Goal: Task Accomplishment & Management: Complete application form

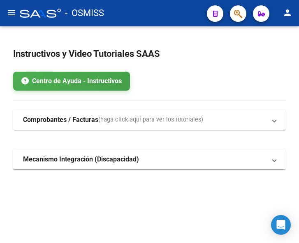
click at [12, 14] on mat-icon "menu" at bounding box center [12, 13] width 10 height 10
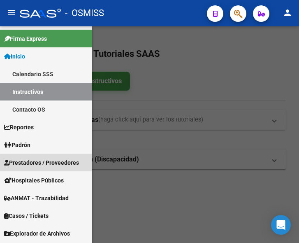
click at [34, 162] on span "Prestadores / Proveedores" at bounding box center [41, 162] width 75 height 9
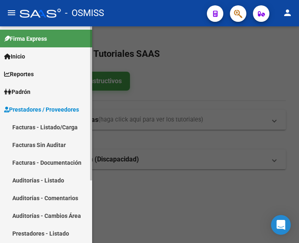
click at [38, 124] on link "Facturas - Listado/Carga" at bounding box center [46, 127] width 92 height 18
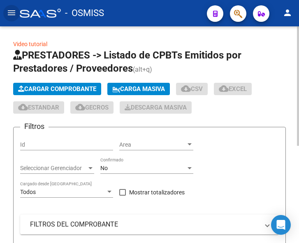
click at [64, 86] on span "Cargar Comprobante" at bounding box center [57, 88] width 78 height 7
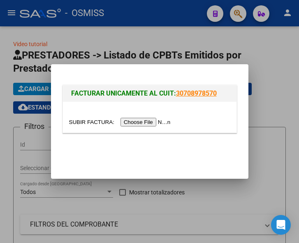
click at [149, 120] on input "file" at bounding box center [121, 122] width 104 height 9
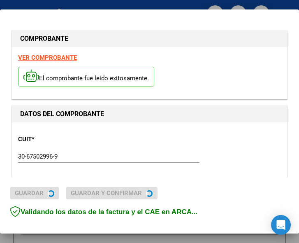
type input "[DATE]"
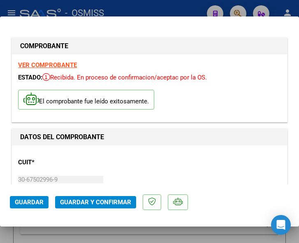
click at [118, 164] on div "CUIT * 30-67502996-9 Ingresar CUIT ANALISIS PRESTADOR HOSPITAL RURAL NRO 51 S A…" at bounding box center [149, 188] width 263 height 72
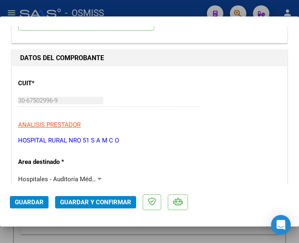
scroll to position [82, 0]
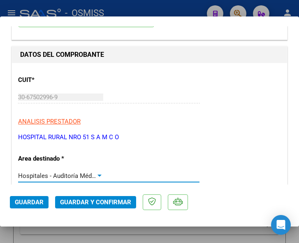
click at [98, 173] on div at bounding box center [99, 176] width 7 height 7
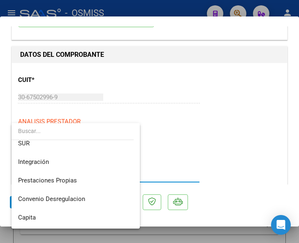
scroll to position [0, 0]
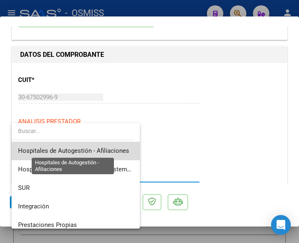
click at [99, 150] on span "Hospitales de Autogestión - Afiliaciones" at bounding box center [73, 150] width 111 height 7
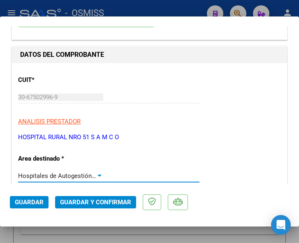
scroll to position [124, 0]
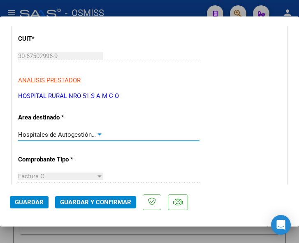
click at [97, 133] on div at bounding box center [99, 134] width 7 height 7
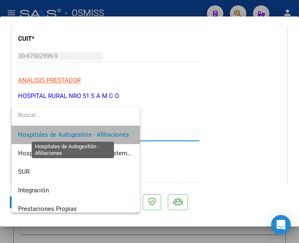
click at [97, 133] on span "Hospitales de Autogestión - Afiliaciones" at bounding box center [73, 134] width 111 height 7
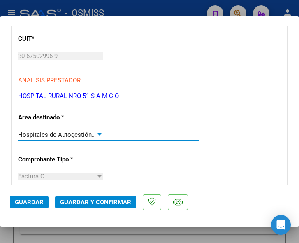
scroll to position [165, 0]
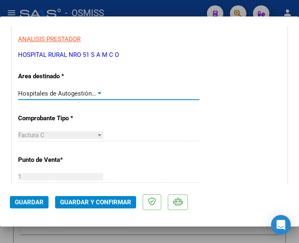
click at [99, 91] on div at bounding box center [99, 93] width 7 height 7
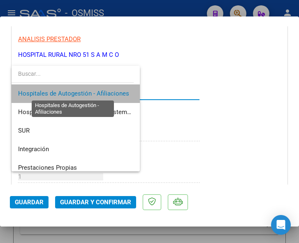
click at [99, 91] on span "Hospitales de Autogestión - Afiliaciones" at bounding box center [73, 93] width 111 height 7
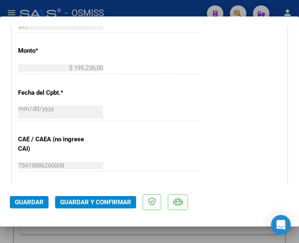
scroll to position [371, 0]
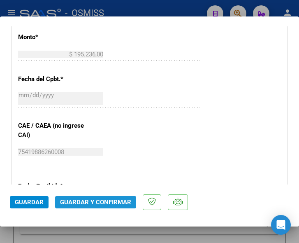
click at [90, 202] on span "Guardar y Confirmar" at bounding box center [95, 202] width 71 height 7
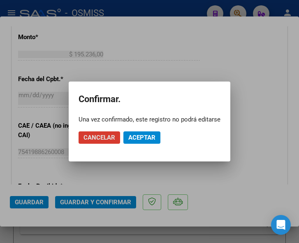
click at [145, 138] on span "Aceptar" at bounding box center [142, 137] width 27 height 7
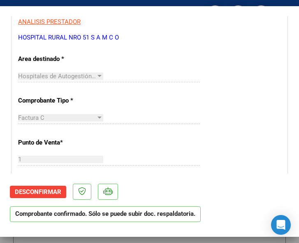
scroll to position [165, 0]
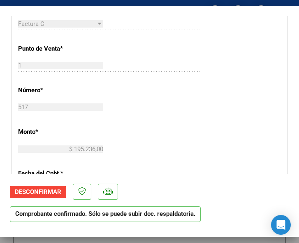
scroll to position [288, 0]
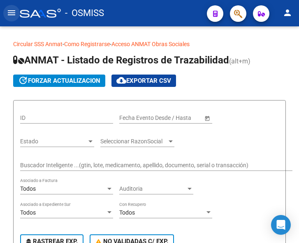
click at [12, 15] on mat-icon "menu" at bounding box center [12, 13] width 10 height 10
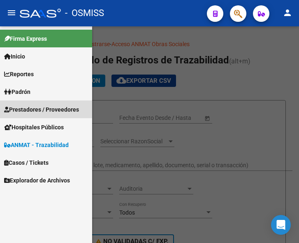
click at [37, 108] on span "Prestadores / Proveedores" at bounding box center [41, 109] width 75 height 9
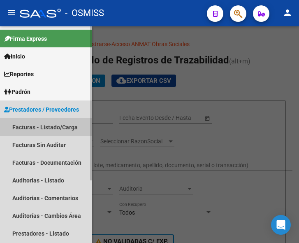
click at [33, 129] on link "Facturas - Listado/Carga" at bounding box center [46, 127] width 92 height 18
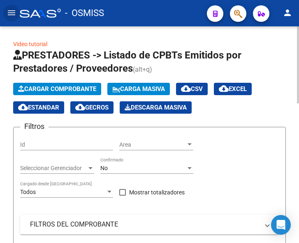
click at [68, 93] on button "Cargar Comprobante" at bounding box center [57, 89] width 88 height 12
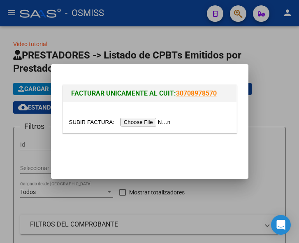
click at [140, 122] on input "file" at bounding box center [121, 122] width 104 height 9
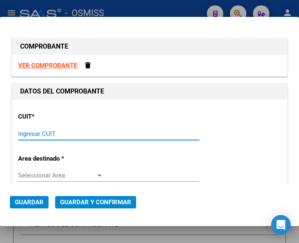
click at [35, 133] on input "Ingresar CUIT" at bounding box center [60, 133] width 85 height 7
drag, startPoint x: 22, startPoint y: 132, endPoint x: 23, endPoint y: 136, distance: 4.3
click at [25, 133] on input "Ingresar CUIT" at bounding box center [60, 133] width 85 height 7
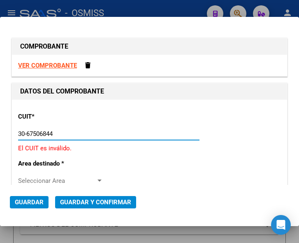
type input "30-67506844-1"
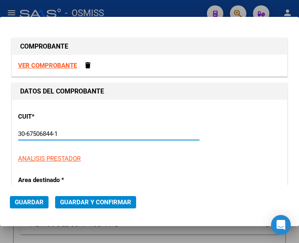
type input "113"
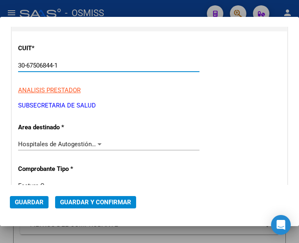
scroll to position [82, 0]
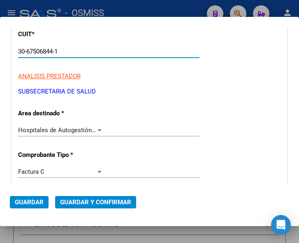
type input "30-67506844-1"
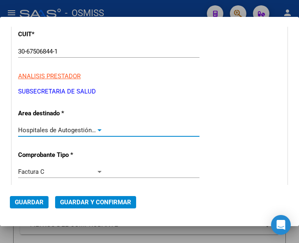
click at [96, 129] on div at bounding box center [99, 130] width 7 height 7
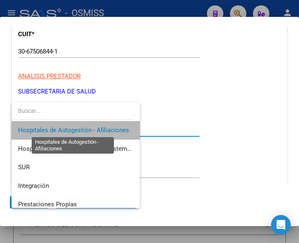
click at [96, 129] on span "Hospitales de Autogestión - Afiliaciones" at bounding box center [73, 129] width 111 height 7
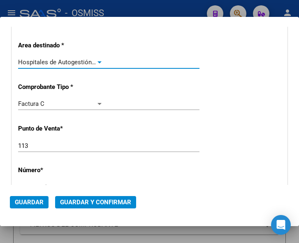
scroll to position [165, 0]
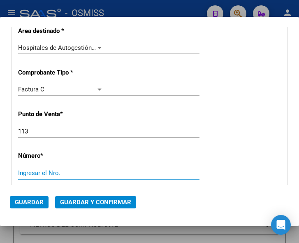
click at [37, 172] on input "Ingresar el Nro." at bounding box center [60, 172] width 85 height 7
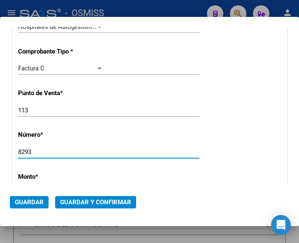
scroll to position [206, 0]
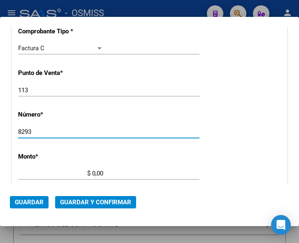
type input "8293"
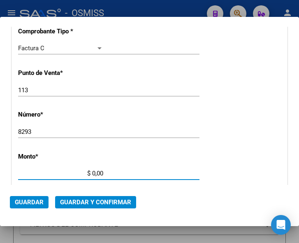
click at [93, 173] on input "$ 0,00" at bounding box center [60, 173] width 85 height 7
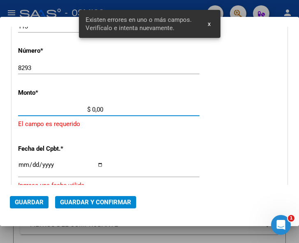
scroll to position [0, 0]
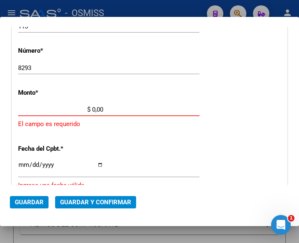
click at [92, 108] on input "$ 0,00" at bounding box center [60, 109] width 85 height 7
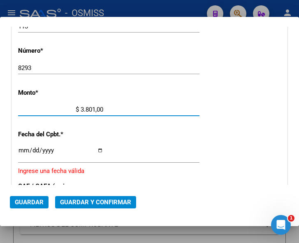
type input "$ 38.010,00"
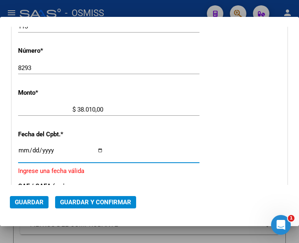
click at [24, 149] on input "Ingresar la fecha" at bounding box center [60, 153] width 85 height 13
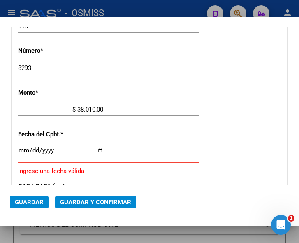
click at [22, 151] on input "Ingresar la fecha" at bounding box center [60, 153] width 85 height 13
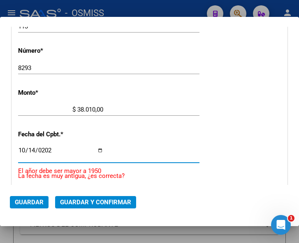
type input "2025-10-14"
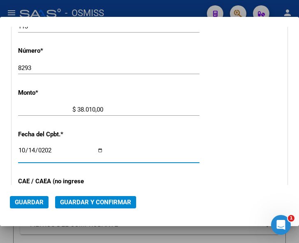
scroll to position [311, 0]
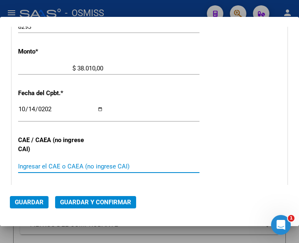
click at [26, 166] on input "Ingresar el CAE o CAEA (no ingrese CAI)" at bounding box center [60, 166] width 85 height 7
type input "75411840561306"
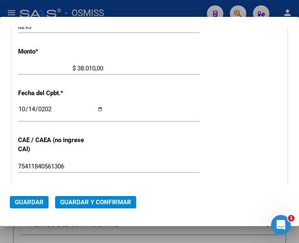
click at [205, 96] on div "CUIT * 30-67506844-1 Ingresar CUIT ANALISIS PRESTADOR SUBSECRETARIA DE SALUD AR…" at bounding box center [150, 85] width 276 height 593
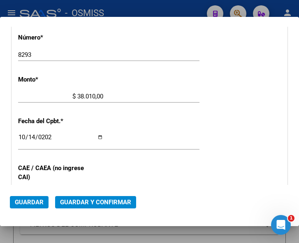
scroll to position [187, 0]
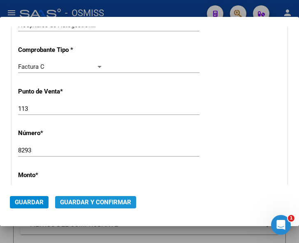
click at [95, 201] on span "Guardar y Confirmar" at bounding box center [95, 202] width 71 height 7
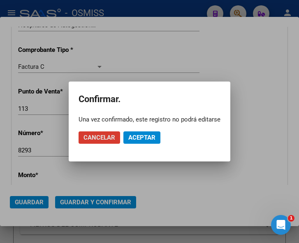
click at [142, 137] on span "Aceptar" at bounding box center [142, 137] width 27 height 7
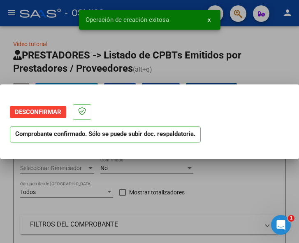
scroll to position [0, 0]
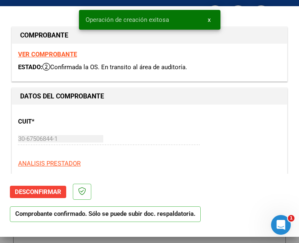
type input "2025-12-13"
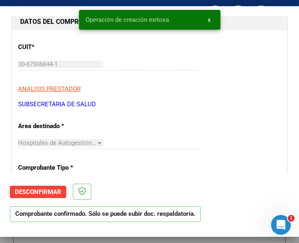
scroll to position [82, 0]
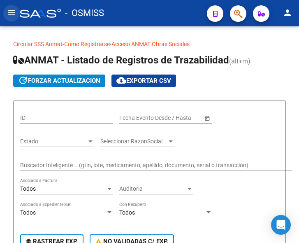
click at [13, 13] on mat-icon "menu" at bounding box center [12, 13] width 10 height 10
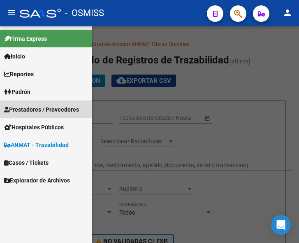
click at [43, 111] on span "Prestadores / Proveedores" at bounding box center [41, 109] width 75 height 9
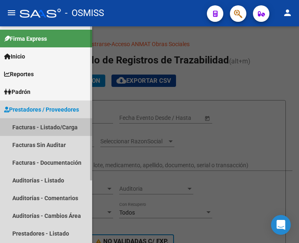
click at [44, 129] on link "Facturas - Listado/Carga" at bounding box center [46, 127] width 92 height 18
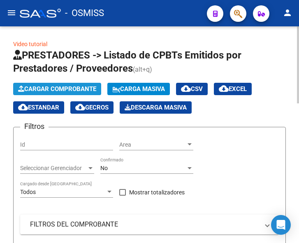
click at [65, 88] on span "Cargar Comprobante" at bounding box center [57, 88] width 78 height 7
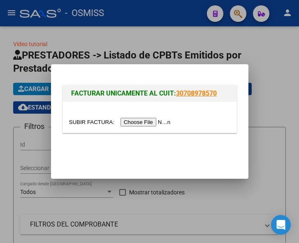
click at [145, 124] on input "file" at bounding box center [121, 122] width 104 height 9
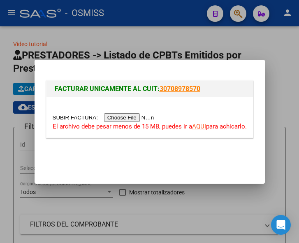
click at [138, 119] on input "file" at bounding box center [105, 117] width 104 height 9
type input "C:\fakepath\FC. 1-87309.pdf"
click at [202, 129] on link "AQUI" at bounding box center [199, 126] width 14 height 7
click at [126, 119] on input "file" at bounding box center [105, 117] width 104 height 9
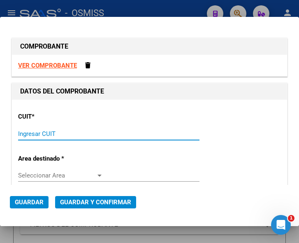
click at [46, 131] on input "Ingresar CUIT" at bounding box center [60, 133] width 85 height 7
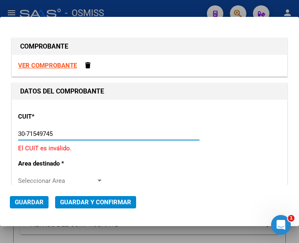
type input "30-71549745-6"
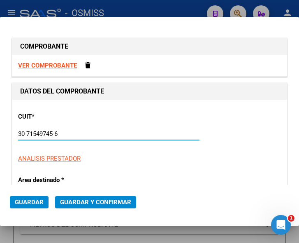
type input "1"
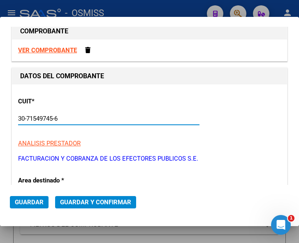
scroll to position [41, 0]
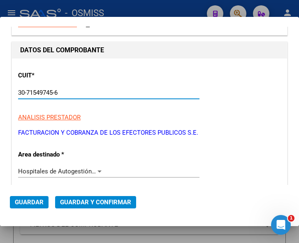
type input "30-71549745-6"
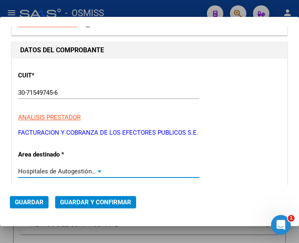
click at [96, 170] on div at bounding box center [99, 171] width 7 height 7
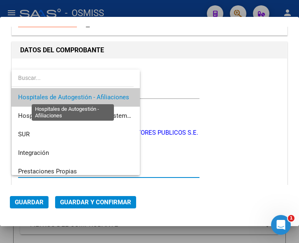
click at [92, 95] on span "Hospitales de Autogestión - Afiliaciones" at bounding box center [73, 96] width 111 height 7
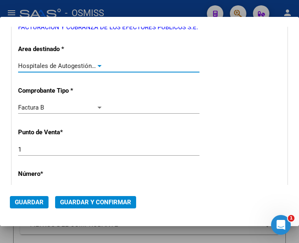
scroll to position [165, 0]
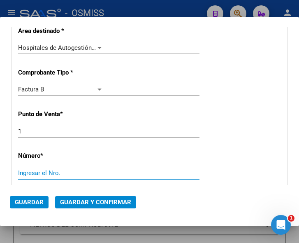
click at [48, 170] on input "Ingresar el Nro." at bounding box center [60, 172] width 85 height 7
type input "87309"
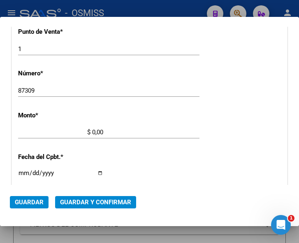
scroll to position [270, 0]
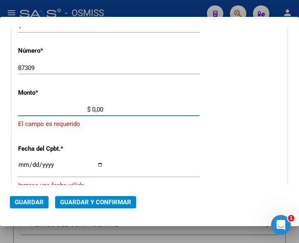
click at [92, 109] on input "$ 0,00" at bounding box center [60, 109] width 85 height 7
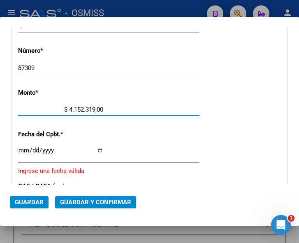
click at [97, 108] on input "$ 4.152.319,00" at bounding box center [60, 109] width 85 height 7
type input "$ 4.152.319,10"
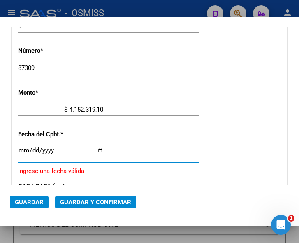
click at [21, 150] on input "Ingresar la fecha" at bounding box center [60, 153] width 85 height 13
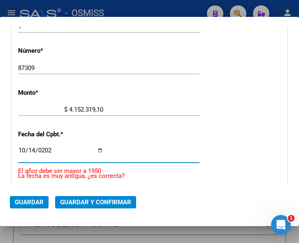
type input "2025-10-14"
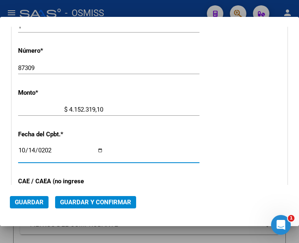
scroll to position [311, 0]
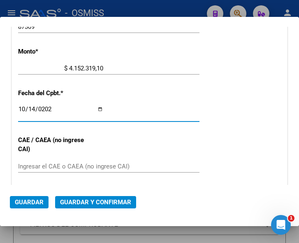
click at [58, 170] on input "Ingresar el CAE o CAEA (no ingrese CAI)" at bounding box center [60, 166] width 85 height 7
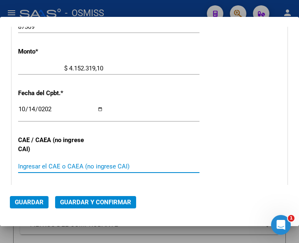
click at [30, 167] on input "Ingresar el CAE o CAEA (no ingrese CAI)" at bounding box center [60, 166] width 85 height 7
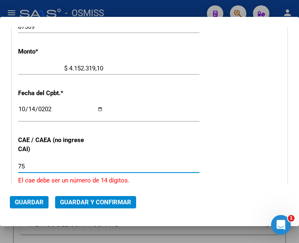
type input "75"
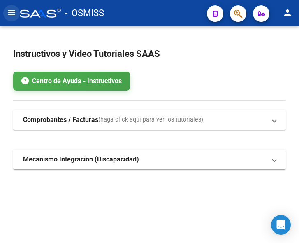
click at [14, 14] on mat-icon "menu" at bounding box center [12, 13] width 10 height 10
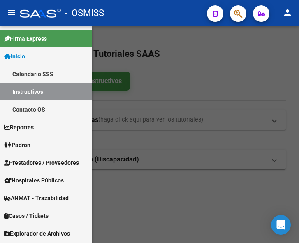
click at [35, 159] on span "Prestadores / Proveedores" at bounding box center [41, 162] width 75 height 9
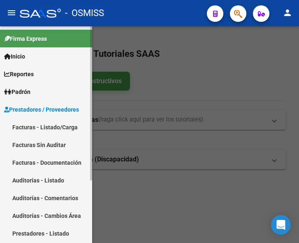
click at [41, 126] on link "Facturas - Listado/Carga" at bounding box center [46, 127] width 92 height 18
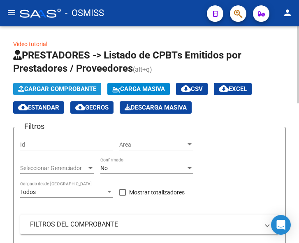
click at [63, 85] on span "Cargar Comprobante" at bounding box center [57, 88] width 78 height 7
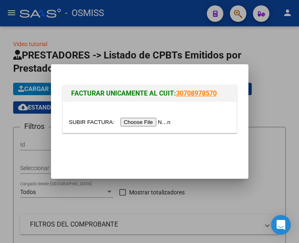
click at [147, 125] on input "file" at bounding box center [121, 122] width 104 height 9
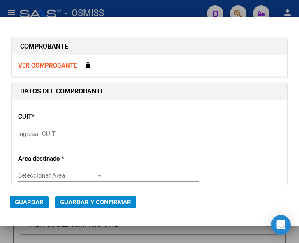
click at [76, 136] on input "Ingresar CUIT" at bounding box center [60, 133] width 85 height 7
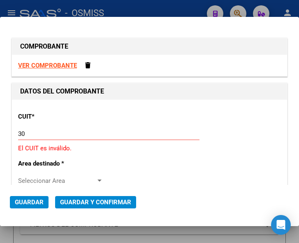
click at [33, 133] on input "30" at bounding box center [60, 133] width 85 height 7
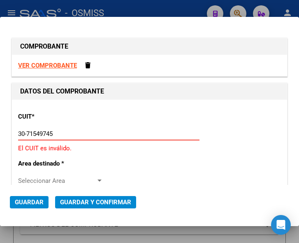
type input "30-71549745-6"
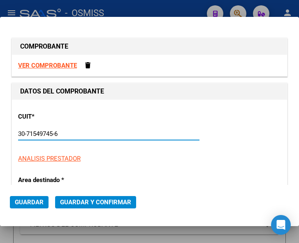
type input "1"
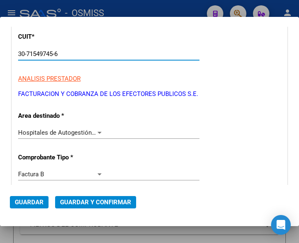
scroll to position [82, 0]
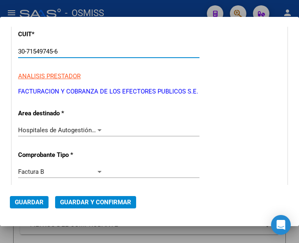
type input "30-71549745-6"
click at [98, 130] on div at bounding box center [100, 130] width 4 height 2
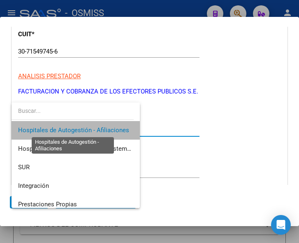
click at [97, 130] on span "Hospitales de Autogestión - Afiliaciones" at bounding box center [73, 129] width 111 height 7
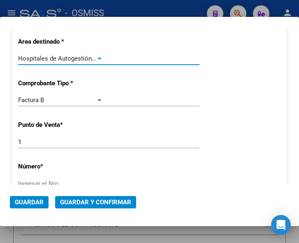
scroll to position [165, 0]
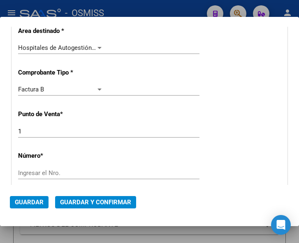
click at [51, 168] on div "Ingresar el Nro." at bounding box center [109, 173] width 182 height 12
type input "87309"
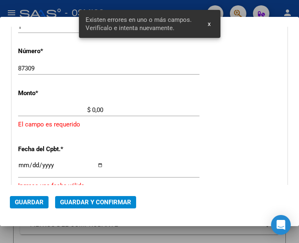
scroll to position [270, 0]
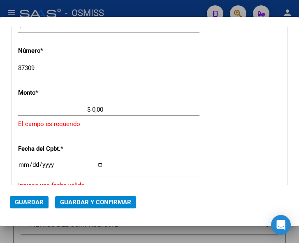
click at [92, 109] on input "$ 0,00" at bounding box center [60, 109] width 85 height 7
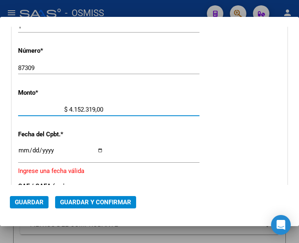
click at [97, 109] on input "$ 4.152.319,00" at bounding box center [60, 109] width 85 height 7
type input "$ 4.152.319,10"
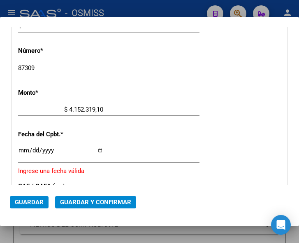
click at [22, 148] on input "Ingresar la fecha" at bounding box center [60, 153] width 85 height 13
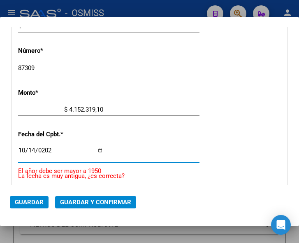
type input "2025-10-14"
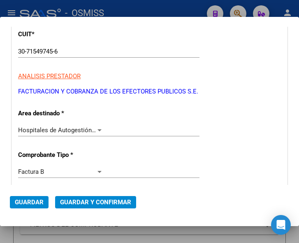
scroll to position [64, 0]
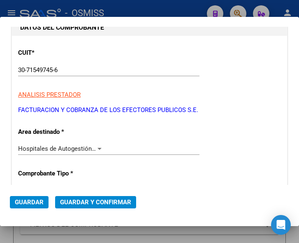
click at [235, 9] on div at bounding box center [149, 121] width 299 height 243
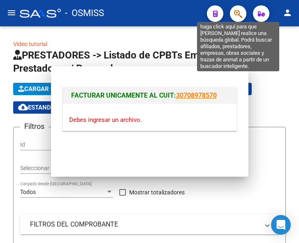
scroll to position [0, 0]
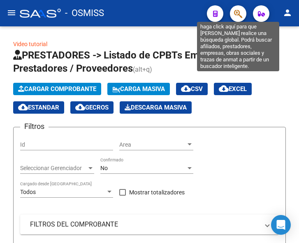
click at [243, 16] on icon "button" at bounding box center [238, 13] width 8 height 9
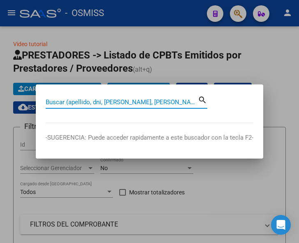
click at [134, 99] on input "Buscar (apellido, dni, [PERSON_NAME], [PERSON_NAME], cuit, obra social)" at bounding box center [122, 101] width 152 height 7
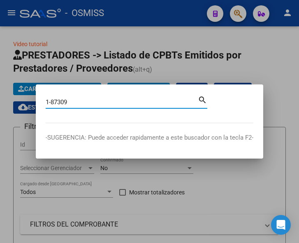
type input "1-87309"
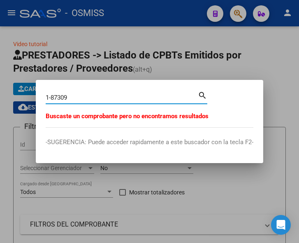
click at [140, 68] on div at bounding box center [149, 121] width 299 height 243
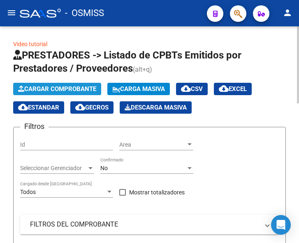
click at [68, 92] on span "Cargar Comprobante" at bounding box center [57, 88] width 78 height 7
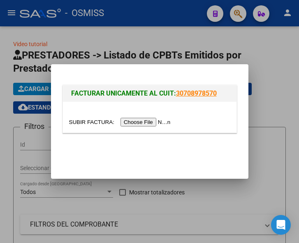
click at [142, 123] on input "file" at bounding box center [121, 122] width 104 height 9
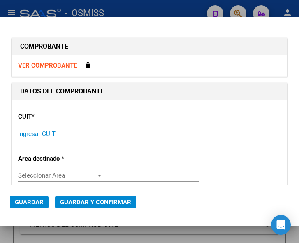
click at [57, 131] on input "Ingresar CUIT" at bounding box center [60, 133] width 85 height 7
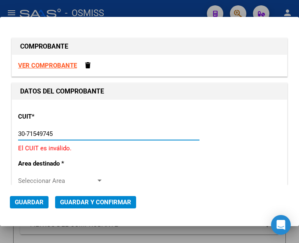
type input "30-71549745-6"
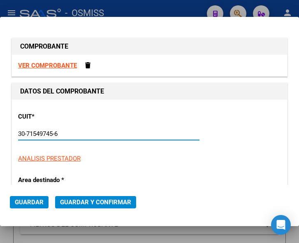
type input "1"
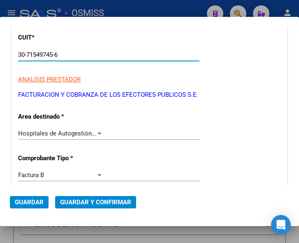
scroll to position [82, 0]
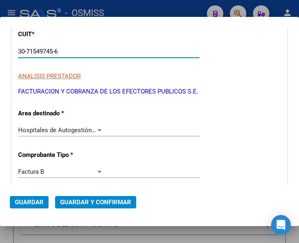
type input "30-71549745-6"
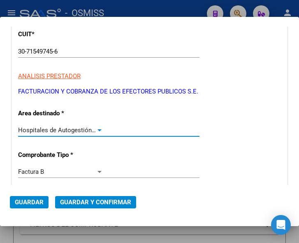
click at [97, 129] on div at bounding box center [99, 130] width 7 height 7
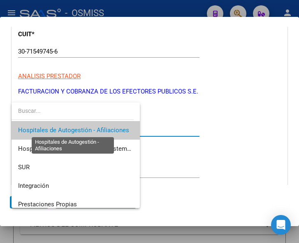
click at [97, 129] on span "Hospitales de Autogestión - Afiliaciones" at bounding box center [73, 129] width 111 height 7
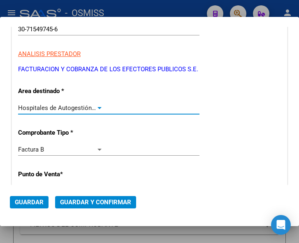
scroll to position [165, 0]
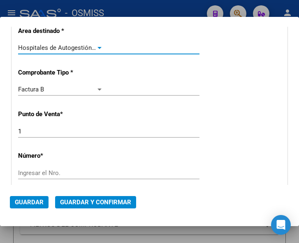
click at [54, 168] on div "Ingresar el Nro." at bounding box center [109, 173] width 182 height 12
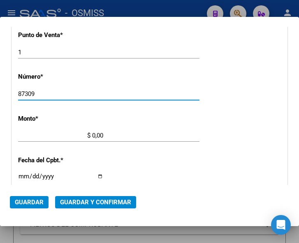
scroll to position [247, 0]
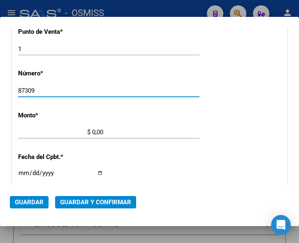
type input "87309"
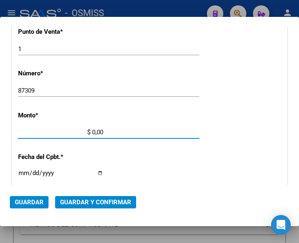
click at [93, 132] on input "$ 0,00" at bounding box center [60, 132] width 85 height 7
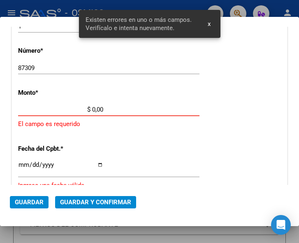
click at [92, 108] on input "$ 0,00" at bounding box center [60, 109] width 85 height 7
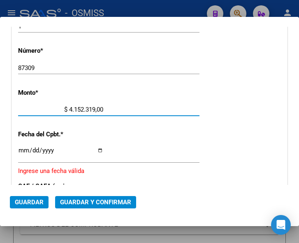
click at [96, 108] on input "$ 4.152.319,00" at bounding box center [60, 109] width 85 height 7
type input "$ 4.152.319,10"
click at [21, 149] on input "Ingresar la fecha" at bounding box center [60, 153] width 85 height 13
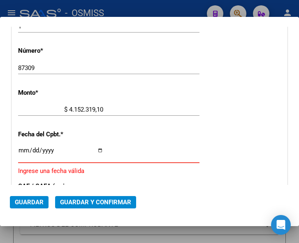
click at [20, 149] on input "Ingresar la fecha" at bounding box center [60, 153] width 85 height 13
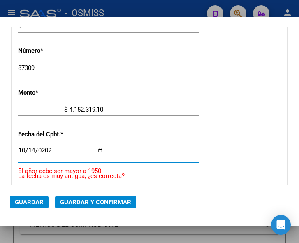
type input "[DATE]"
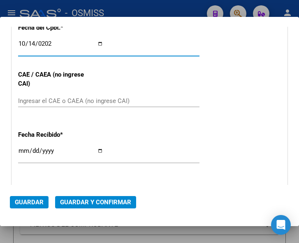
scroll to position [393, 0]
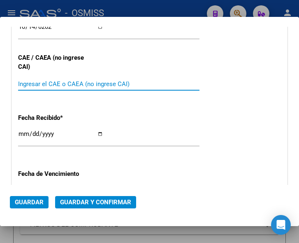
click at [45, 80] on input "Ingresar el CAE o CAEA (no ingrese CAI)" at bounding box center [60, 83] width 85 height 7
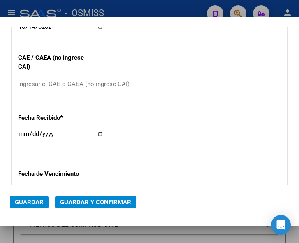
click at [39, 85] on input "Ingresar el CAE o CAEA (no ingrese CAI)" at bounding box center [60, 83] width 85 height 7
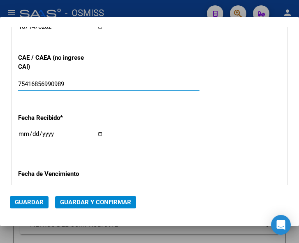
type input "75416856990989"
click at [96, 200] on span "Guardar y Confirmar" at bounding box center [95, 202] width 71 height 7
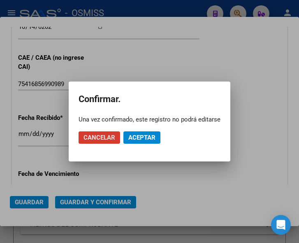
click at [141, 138] on span "Aceptar" at bounding box center [142, 137] width 27 height 7
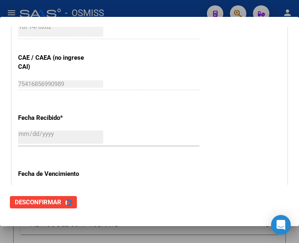
scroll to position [0, 0]
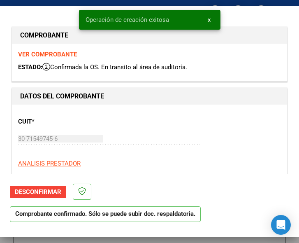
type input "2026-01-12"
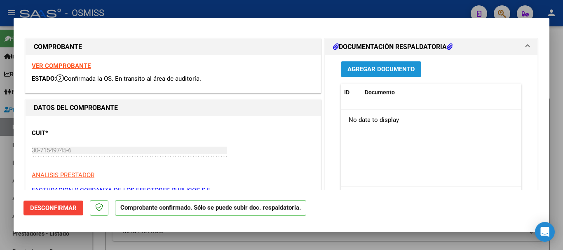
click at [299, 67] on span "Agregar Documento" at bounding box center [380, 69] width 67 height 7
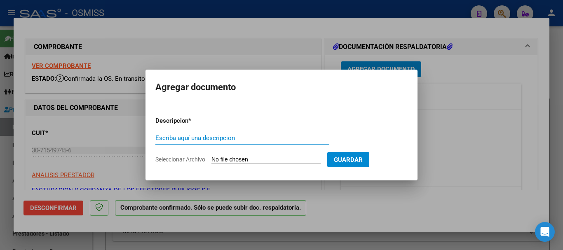
click at [196, 138] on input "Escriba aquí una descripcion" at bounding box center [242, 137] width 174 height 7
type input "doc 1"
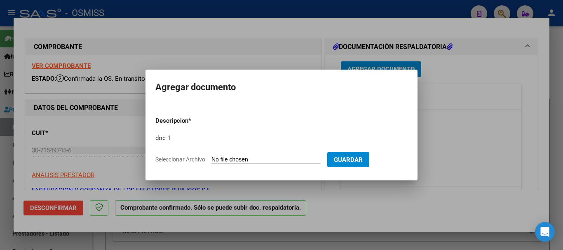
click at [261, 160] on input "Seleccionar Archivo" at bounding box center [265, 160] width 109 height 8
type input "C:\fakepath\FC. 1-87309_compressed.pdf"
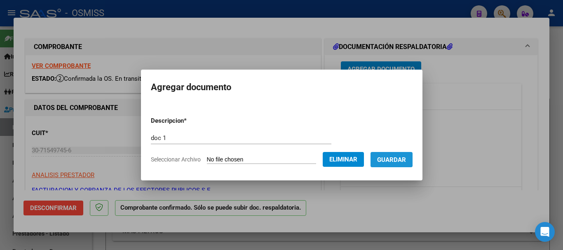
click at [299, 157] on span "Guardar" at bounding box center [391, 159] width 29 height 7
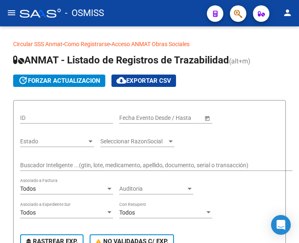
click at [12, 14] on mat-icon "menu" at bounding box center [12, 13] width 10 height 10
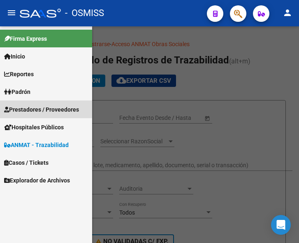
click at [30, 108] on span "Prestadores / Proveedores" at bounding box center [41, 109] width 75 height 9
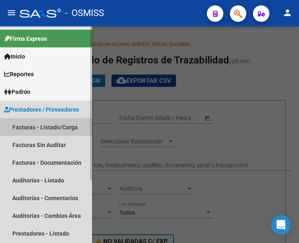
click at [28, 124] on link "Facturas - Listado/Carga" at bounding box center [46, 127] width 92 height 18
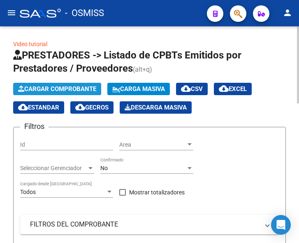
click at [64, 85] on span "Cargar Comprobante" at bounding box center [57, 88] width 78 height 7
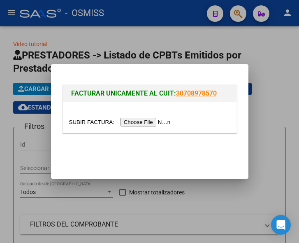
click at [145, 121] on input "file" at bounding box center [121, 122] width 104 height 9
click at [151, 123] on input "file" at bounding box center [121, 122] width 104 height 9
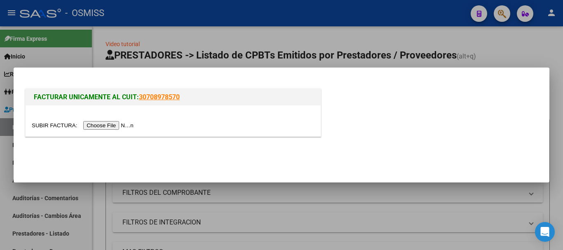
click at [151, 12] on div at bounding box center [281, 125] width 563 height 250
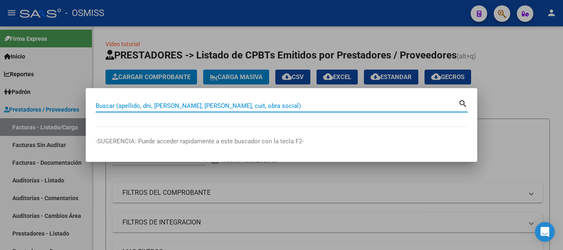
click at [167, 105] on input "Buscar (apellido, dni, [PERSON_NAME], [PERSON_NAME], cuit, obra social)" at bounding box center [277, 105] width 362 height 7
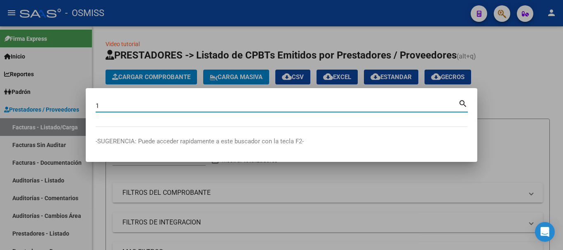
type input "1"
click at [255, 20] on div at bounding box center [281, 125] width 563 height 250
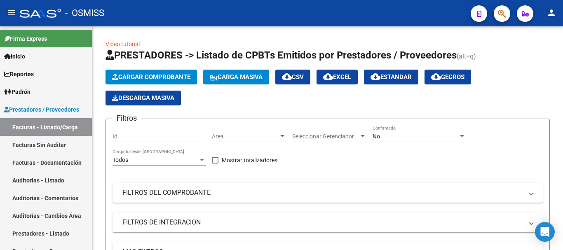
click at [204, 12] on div "- OSMISS" at bounding box center [242, 13] width 444 height 18
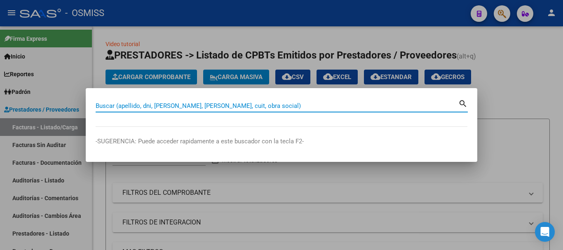
click at [175, 107] on input "Buscar (apellido, dni, [PERSON_NAME], [PERSON_NAME], cuit, obra social)" at bounding box center [277, 105] width 362 height 7
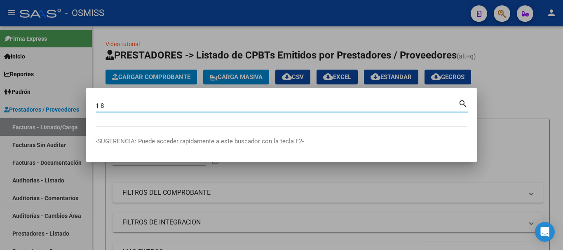
click at [161, 106] on input "1-8" at bounding box center [277, 105] width 362 height 7
type input "1-86558"
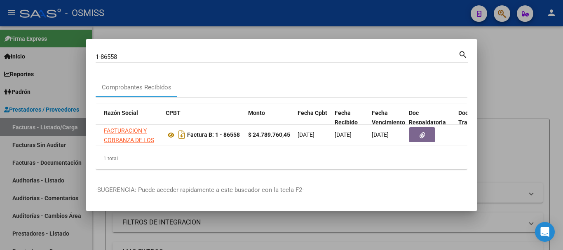
scroll to position [0, 219]
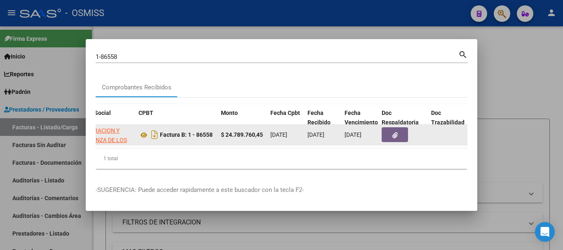
click at [299, 133] on icon "button" at bounding box center [394, 135] width 5 height 6
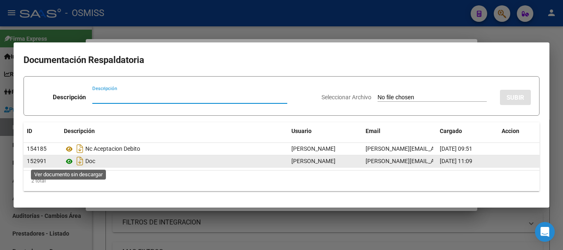
click at [68, 161] on icon at bounding box center [69, 162] width 11 height 10
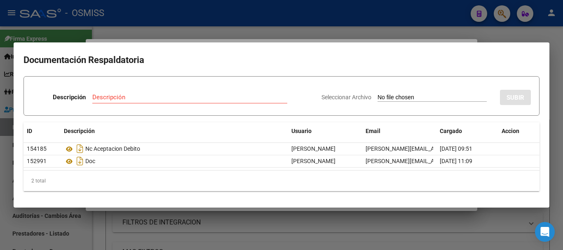
click at [155, 24] on div at bounding box center [281, 125] width 563 height 250
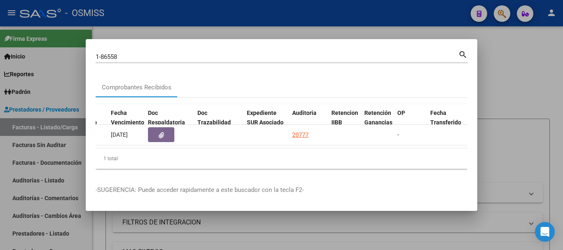
scroll to position [0, 531]
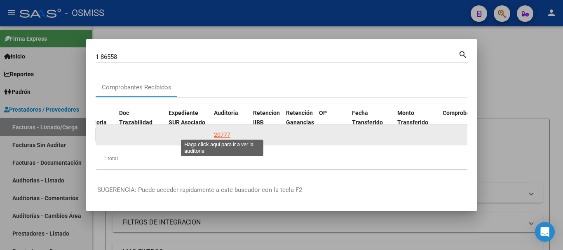
click at [222, 131] on div "20777" at bounding box center [222, 134] width 16 height 9
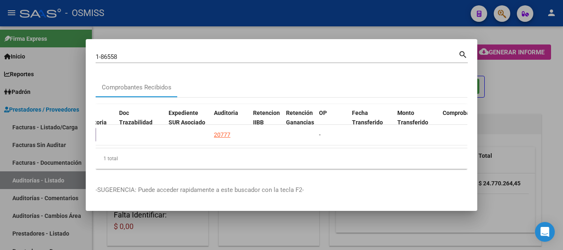
click at [299, 142] on div at bounding box center [281, 125] width 563 height 250
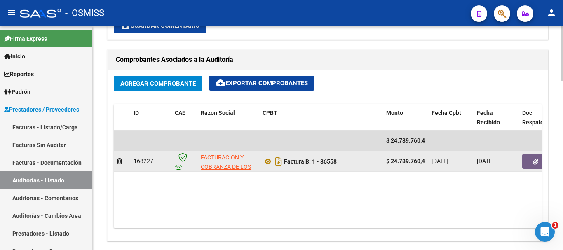
drag, startPoint x: 342, startPoint y: 164, endPoint x: 313, endPoint y: 170, distance: 29.9
click at [299, 170] on datatable-body-cell "Factura B: 1 - 86558" at bounding box center [321, 161] width 124 height 20
copy strong "1 - 86558"
click at [119, 161] on icon at bounding box center [119, 161] width 5 height 6
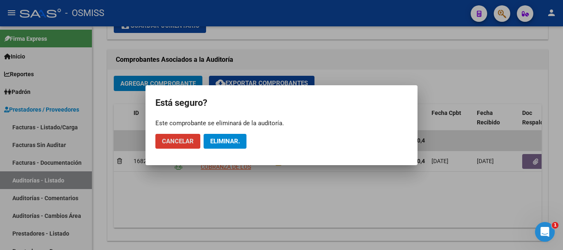
click at [230, 141] on span "Eliminar." at bounding box center [225, 141] width 30 height 7
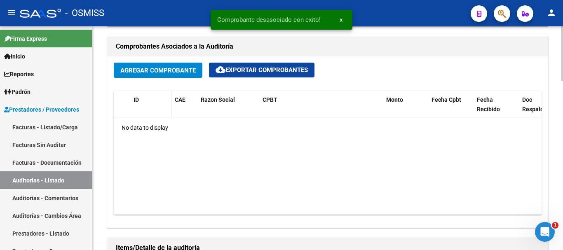
scroll to position [371, 0]
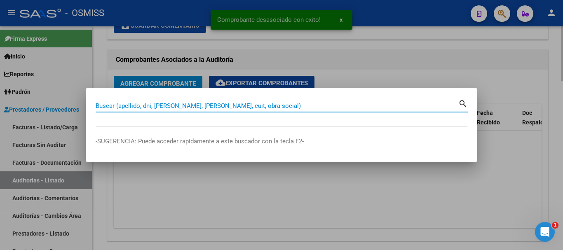
paste input "1 - 86558"
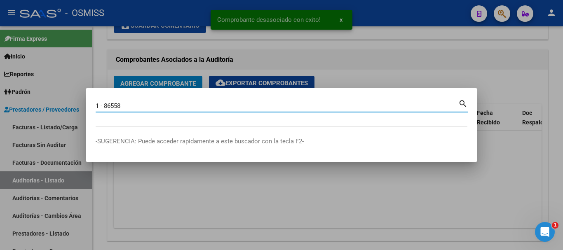
type input "1 - 86558"
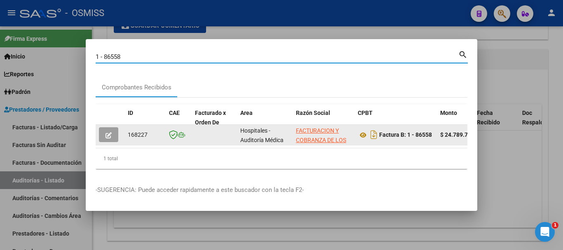
click at [109, 132] on icon "button" at bounding box center [108, 135] width 6 height 6
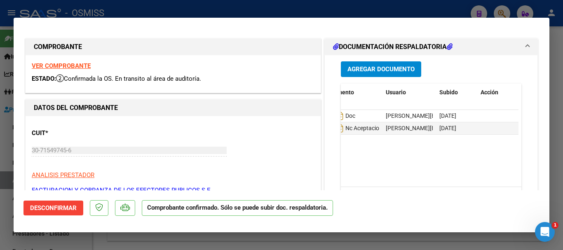
scroll to position [0, 0]
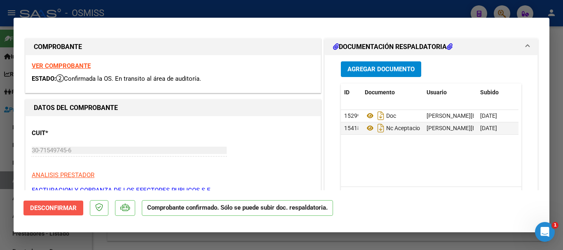
click at [47, 203] on button "Desconfirmar" at bounding box center [53, 208] width 60 height 15
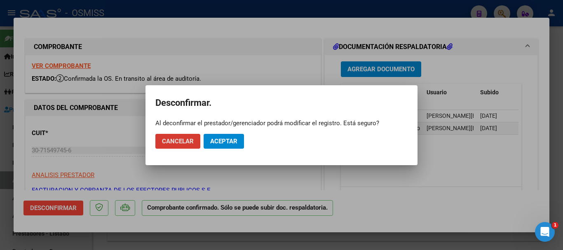
click at [237, 141] on span "Aceptar" at bounding box center [223, 141] width 27 height 7
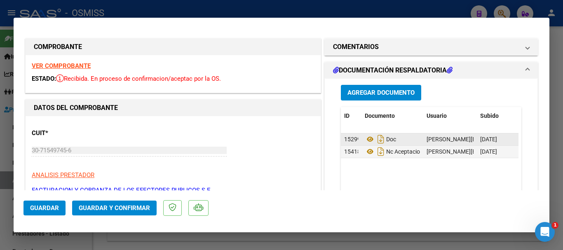
click at [299, 144] on div "diana.mendes@osmiss.org.ar - Diana Mendes" at bounding box center [449, 139] width 47 height 9
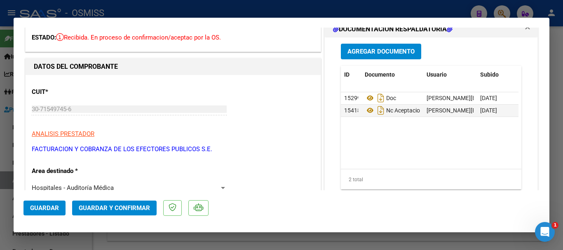
scroll to position [0, 41]
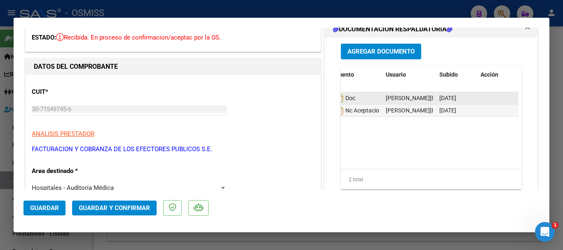
click at [299, 102] on datatable-body-cell at bounding box center [497, 98] width 41 height 12
click at [299, 101] on datatable-body-cell at bounding box center [497, 98] width 41 height 12
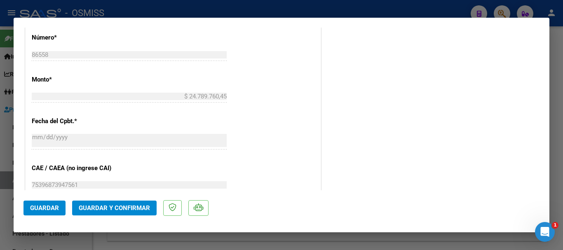
scroll to position [165, 0]
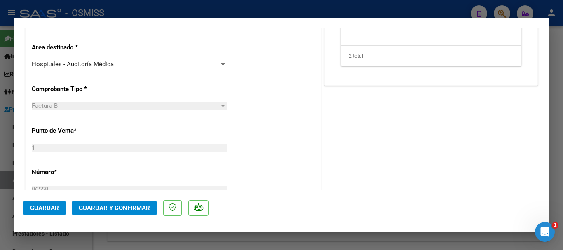
click at [213, 66] on div "Hospitales - Auditoría Médica" at bounding box center [125, 64] width 187 height 7
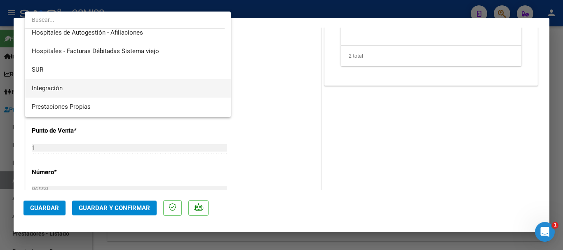
scroll to position [0, 0]
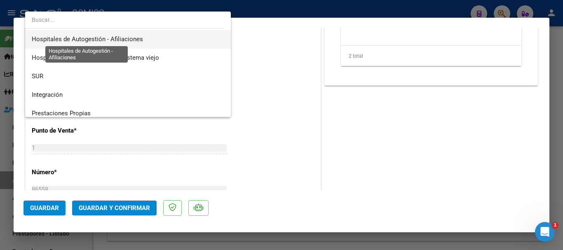
click at [133, 35] on span "Hospitales de Autogestión - Afiliaciones" at bounding box center [87, 38] width 111 height 7
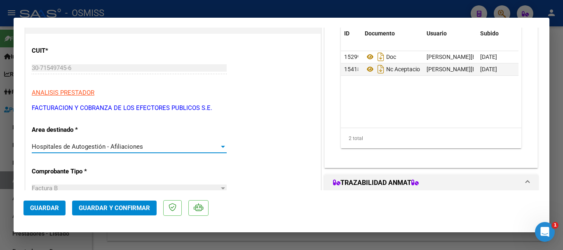
click at [100, 143] on span "Hospitales de Autogestión - Afiliaciones" at bounding box center [87, 146] width 111 height 7
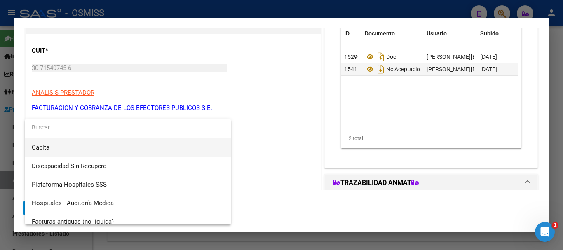
scroll to position [165, 0]
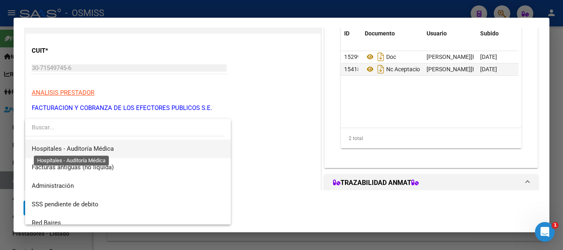
click at [105, 151] on span "Hospitales - Auditoría Médica" at bounding box center [73, 148] width 82 height 7
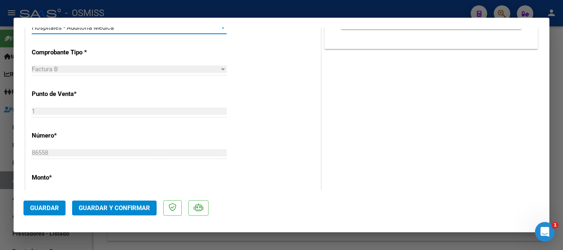
scroll to position [206, 0]
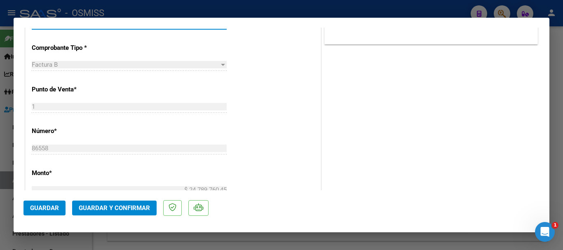
click at [123, 207] on span "Guardar y Confirmar" at bounding box center [114, 207] width 71 height 7
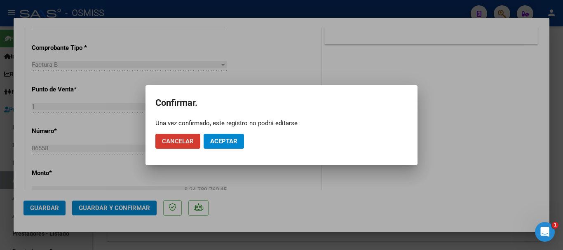
click at [230, 138] on span "Aceptar" at bounding box center [223, 141] width 27 height 7
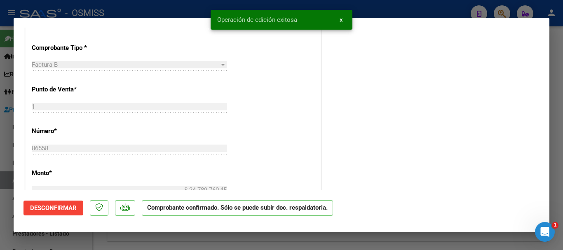
click at [299, 12] on div at bounding box center [281, 125] width 563 height 250
type input "$ 0,00"
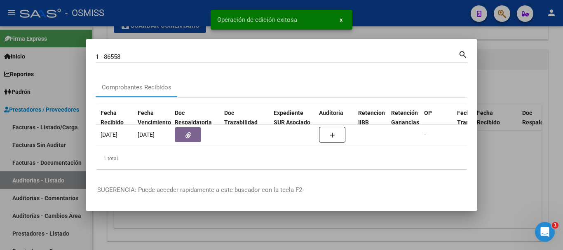
scroll to position [0, 0]
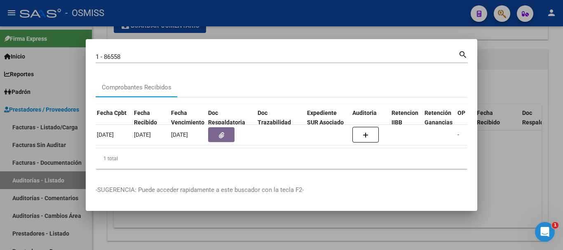
click at [299, 157] on div at bounding box center [281, 125] width 563 height 250
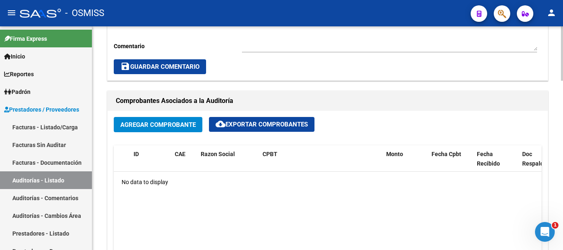
click at [182, 128] on span "Agregar Comprobante" at bounding box center [157, 124] width 75 height 7
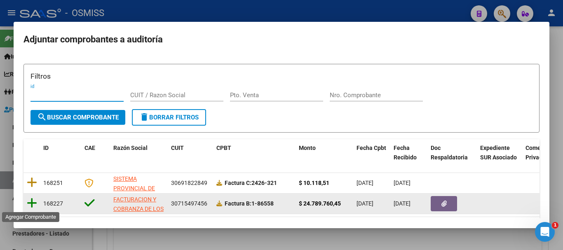
click at [30, 204] on icon at bounding box center [32, 203] width 10 height 12
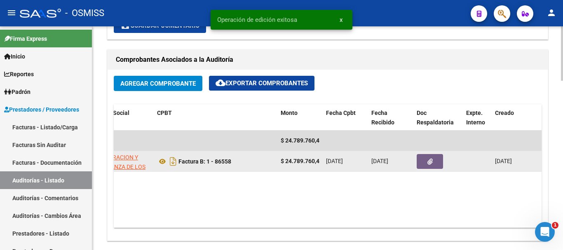
click at [299, 160] on icon "button" at bounding box center [429, 162] width 5 height 6
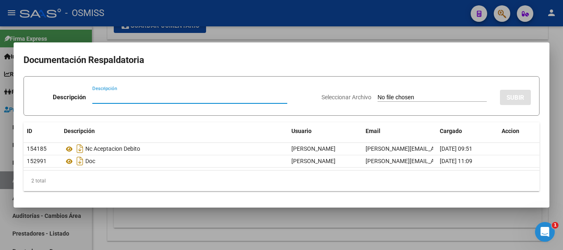
click at [299, 31] on div at bounding box center [281, 125] width 563 height 250
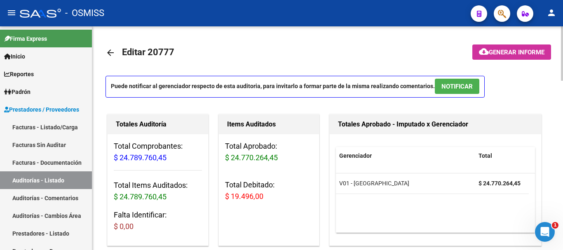
drag, startPoint x: 150, startPoint y: 51, endPoint x: 184, endPoint y: 49, distance: 34.2
click at [184, 49] on mat-toolbar-row "arrow_back Editar 20777" at bounding box center [278, 53] width 346 height 26
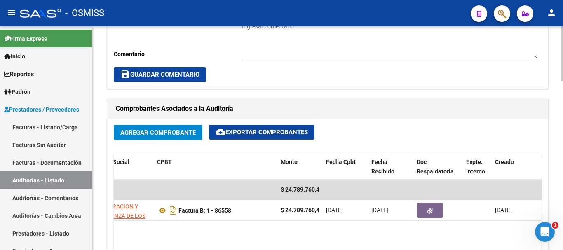
scroll to position [371, 0]
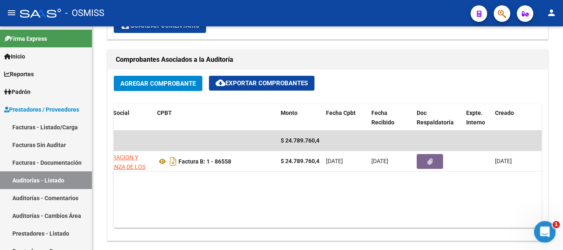
click at [299, 226] on icon "Abrir Intercom Messenger" at bounding box center [544, 231] width 14 height 14
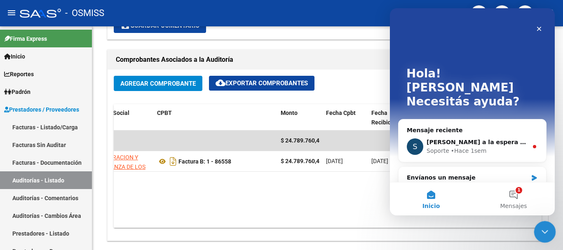
scroll to position [0, 0]
click at [299, 196] on button "1 Mensajes" at bounding box center [513, 198] width 82 height 33
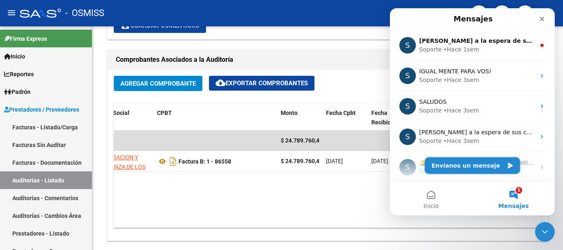
click at [299, 166] on button "Envíanos un mensaje" at bounding box center [472, 165] width 95 height 16
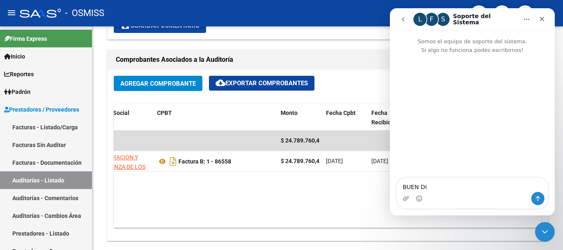
type textarea "BUEN DIA"
type textarea "T"
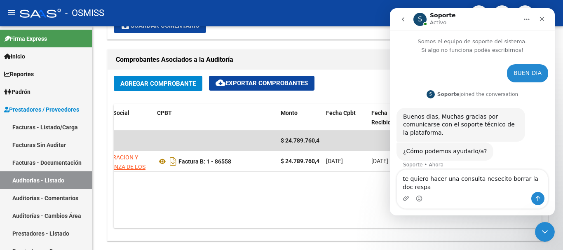
scroll to position [8, 0]
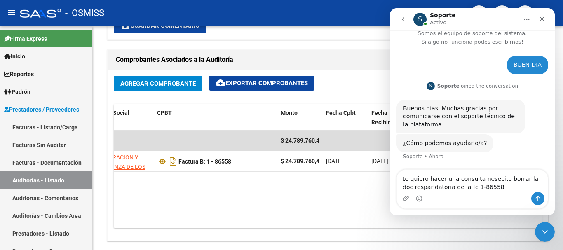
click at [299, 186] on textarea "te quiero hacer una consulta nesecito borrar la doc resparldatoria de la fc 1-8…" at bounding box center [472, 181] width 151 height 22
click at [299, 186] on textarea "te quiero hacer una consulta nesecito borrar la doc resparldatoria de la fc 000…" at bounding box center [472, 181] width 151 height 22
type textarea "te quiero hacer una consulta nesecito borrar la doc resparldatoria de la fc 000…"
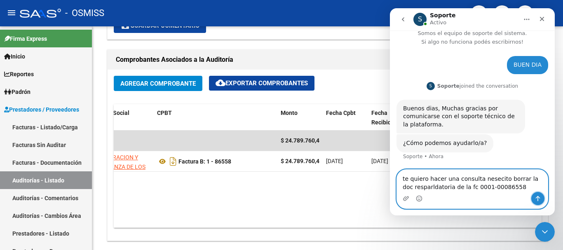
click at [299, 197] on icon "Enviar un mensaje…" at bounding box center [537, 198] width 7 height 7
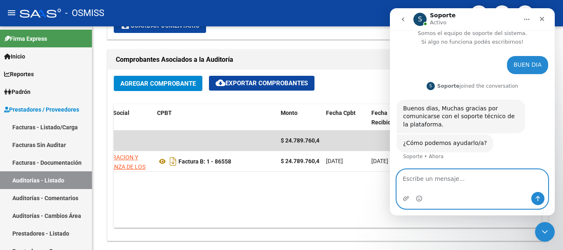
scroll to position [33, 0]
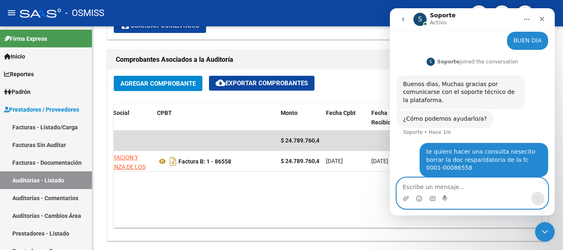
click at [299, 185] on textarea "Escribe un mensaje..." at bounding box center [472, 185] width 151 height 14
type textarea "antes se podia no me aparece el tachito"
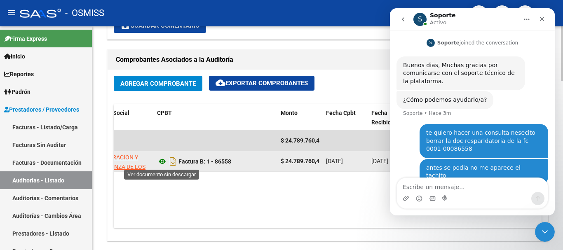
click at [163, 160] on icon at bounding box center [162, 162] width 11 height 10
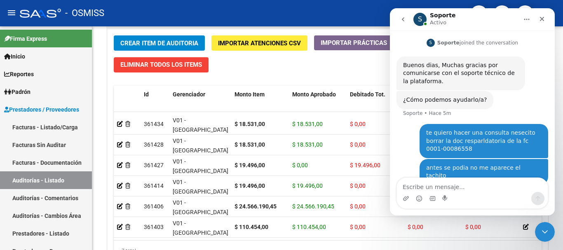
scroll to position [83, 0]
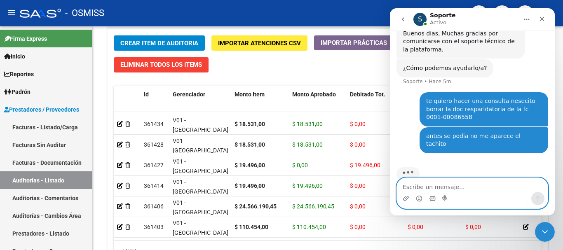
click at [299, 184] on textarea "Escribe un mensaje..." at bounding box center [472, 185] width 151 height 14
type textarea "si te sirve te paso el numero de auditoria 20777"
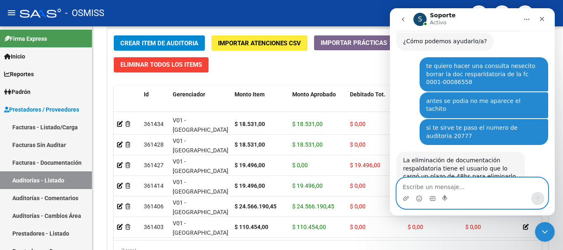
scroll to position [135, 0]
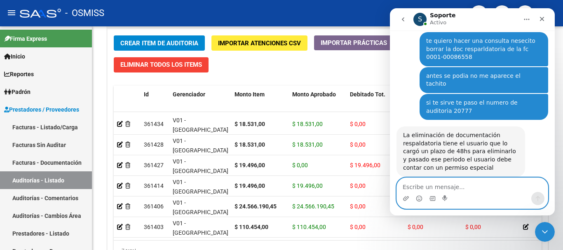
click at [299, 188] on textarea "Escribe un mensaje..." at bounding box center [472, 185] width 151 height 14
type textarea "ok entonces no hay manera"
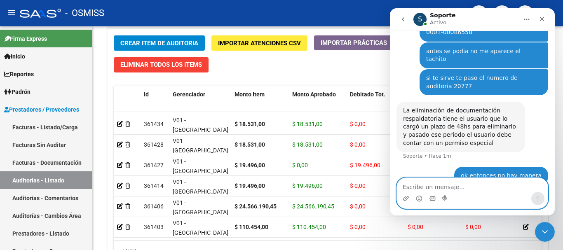
type textarea "?"
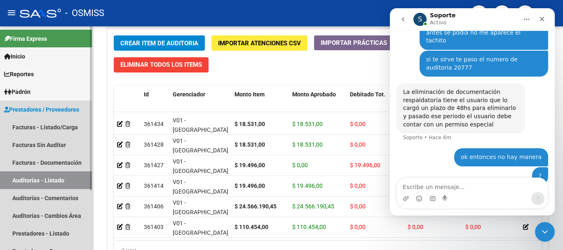
click at [41, 105] on span "Prestadores / Proveedores" at bounding box center [41, 109] width 75 height 9
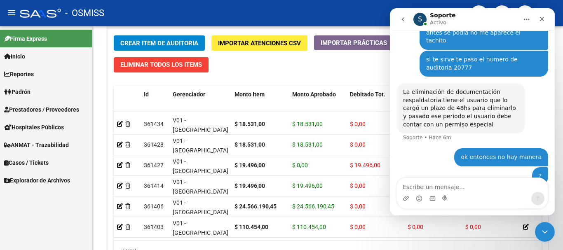
click at [36, 108] on span "Prestadores / Proveedores" at bounding box center [41, 109] width 75 height 9
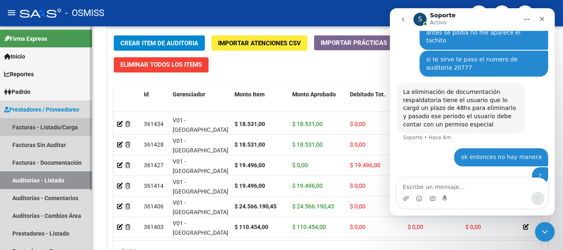
click at [29, 126] on link "Facturas - Listado/Carga" at bounding box center [46, 127] width 92 height 18
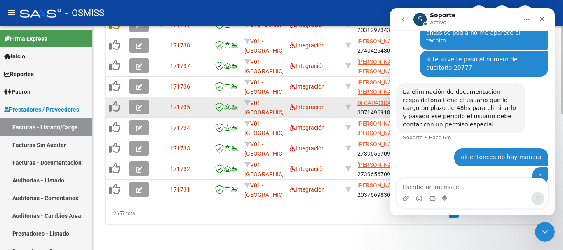
scroll to position [344, 0]
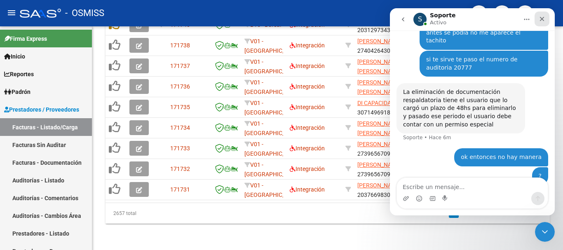
click at [299, 20] on icon "Cerrar" at bounding box center [541, 19] width 7 height 7
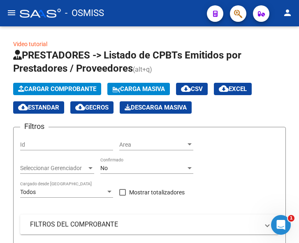
scroll to position [185, 0]
click at [53, 86] on span "Cargar Comprobante" at bounding box center [57, 88] width 78 height 7
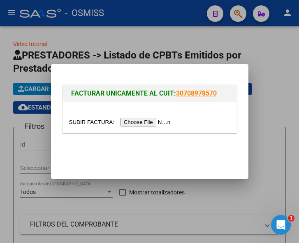
click at [143, 123] on input "file" at bounding box center [121, 122] width 104 height 9
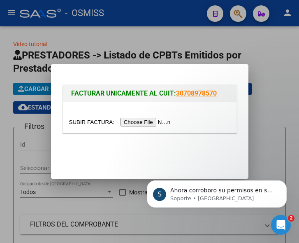
scroll to position [0, 0]
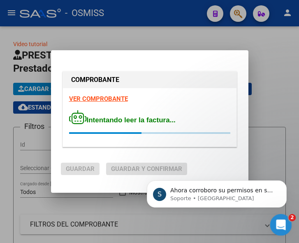
click at [280, 225] on icon "Abrir Intercom Messenger" at bounding box center [280, 224] width 14 height 14
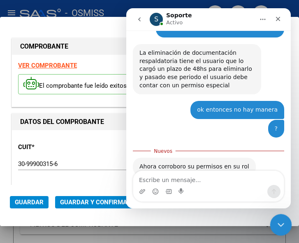
scroll to position [224, 0]
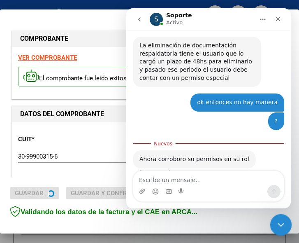
type input "2025-11-05"
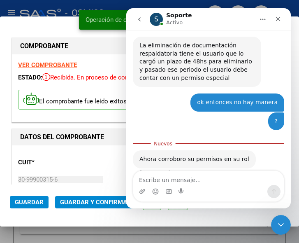
click at [177, 180] on textarea "Escribe un mensaje..." at bounding box center [208, 178] width 151 height 14
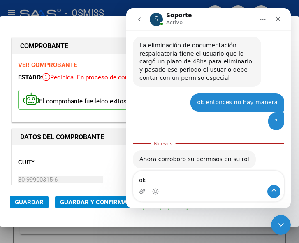
type textarea "ok"
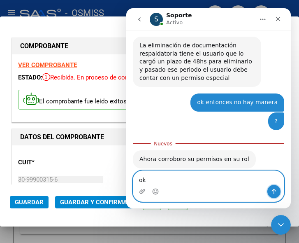
click at [276, 192] on icon "Enviar un mensaje…" at bounding box center [274, 191] width 7 height 7
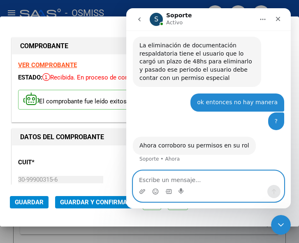
scroll to position [234, 0]
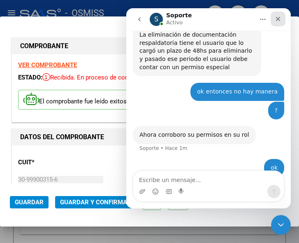
click at [276, 19] on icon "Cerrar" at bounding box center [278, 19] width 7 height 7
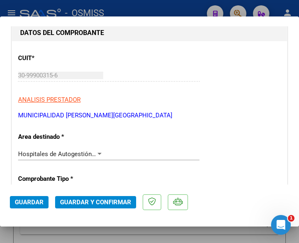
scroll to position [124, 0]
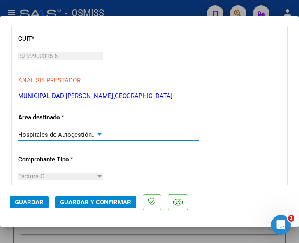
click at [97, 131] on div at bounding box center [99, 134] width 7 height 7
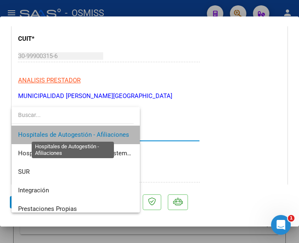
click at [97, 131] on span "Hospitales de Autogestión - Afiliaciones" at bounding box center [73, 134] width 111 height 7
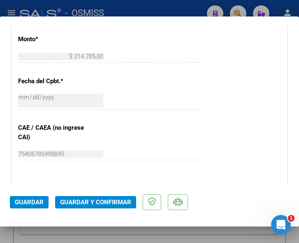
scroll to position [371, 0]
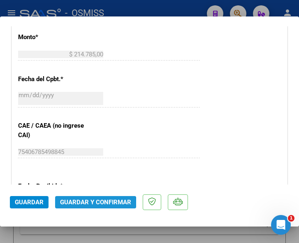
click at [93, 203] on span "Guardar y Confirmar" at bounding box center [95, 202] width 71 height 7
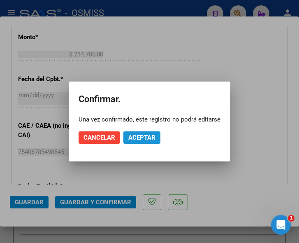
click at [143, 137] on span "Aceptar" at bounding box center [142, 137] width 27 height 7
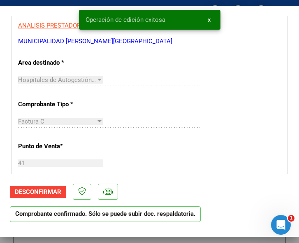
scroll to position [165, 0]
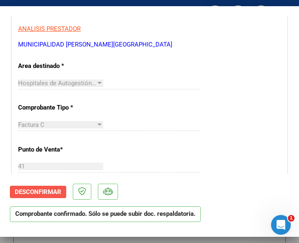
click at [37, 189] on span "Desconfirmar" at bounding box center [38, 191] width 47 height 7
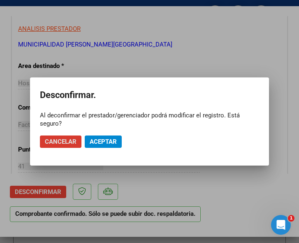
click at [98, 140] on span "Aceptar" at bounding box center [103, 141] width 27 height 7
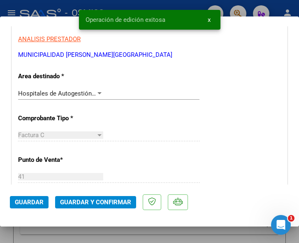
click at [98, 93] on div at bounding box center [100, 93] width 4 height 2
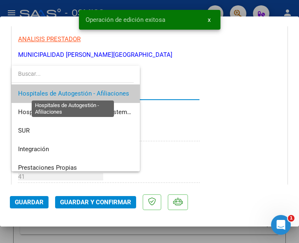
click at [97, 93] on span "Hospitales de Autogestión - Afiliaciones" at bounding box center [73, 93] width 111 height 7
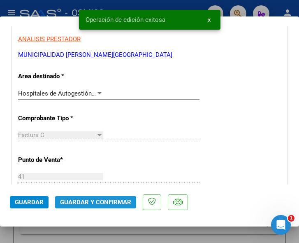
click at [86, 200] on span "Guardar y Confirmar" at bounding box center [95, 202] width 71 height 7
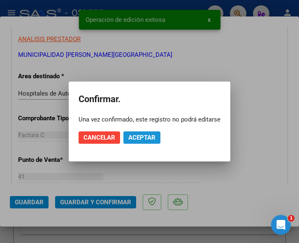
click at [146, 136] on span "Aceptar" at bounding box center [142, 137] width 27 height 7
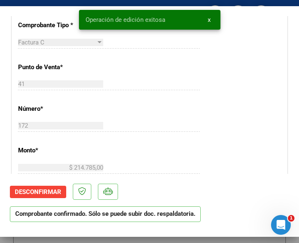
scroll to position [288, 0]
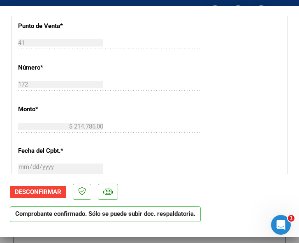
click at [245, 60] on div "CUIT * 30-99900315-6 Ingresar CUIT ANALISIS PRESTADOR MUNICIPALIDAD DE ROSARIO …" at bounding box center [150, 143] width 276 height 593
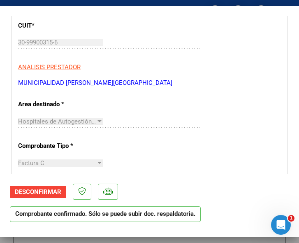
scroll to position [124, 0]
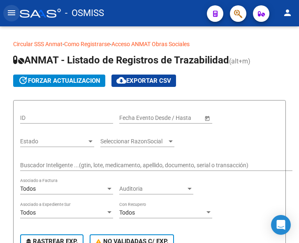
click at [12, 13] on mat-icon "menu" at bounding box center [12, 13] width 10 height 10
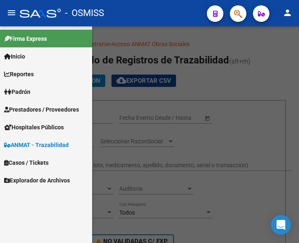
click at [35, 110] on span "Prestadores / Proveedores" at bounding box center [41, 109] width 75 height 9
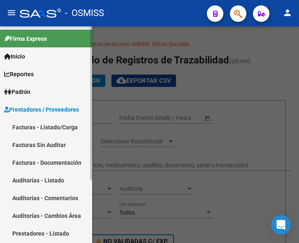
click at [47, 122] on link "Facturas - Listado/Carga" at bounding box center [46, 127] width 92 height 18
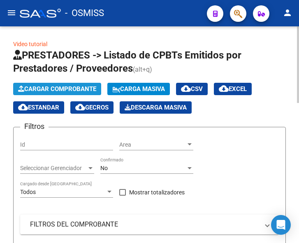
click at [71, 90] on span "Cargar Comprobante" at bounding box center [57, 88] width 78 height 7
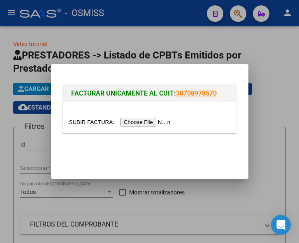
click at [150, 123] on input "file" at bounding box center [121, 122] width 104 height 9
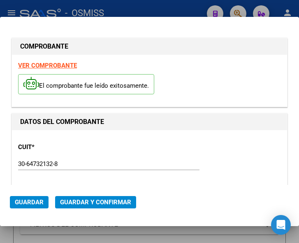
type input "2025-11-14"
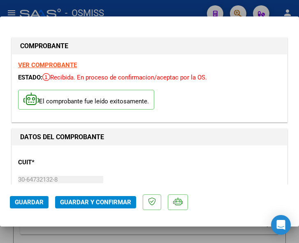
click at [203, 177] on div "CUIT * 30-64732132-8 Ingresar CUIT ANALISIS PRESTADOR MUNICIPALIDAD DE FUNES AR…" at bounding box center [149, 188] width 263 height 72
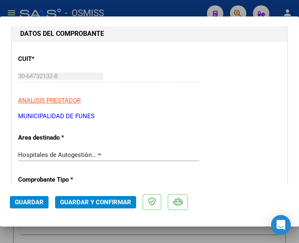
scroll to position [124, 0]
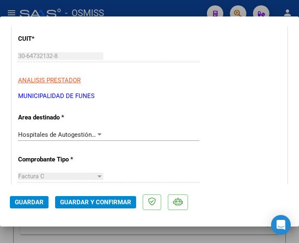
click at [98, 135] on div at bounding box center [100, 134] width 4 height 2
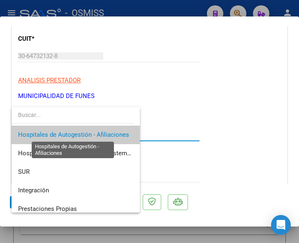
click at [97, 135] on span "Hospitales de Autogestión - Afiliaciones" at bounding box center [73, 134] width 111 height 7
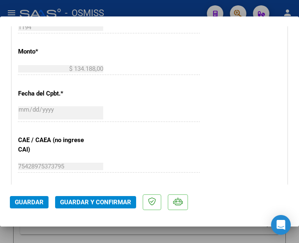
scroll to position [371, 0]
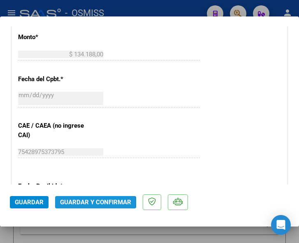
click at [82, 202] on span "Guardar y Confirmar" at bounding box center [95, 202] width 71 height 7
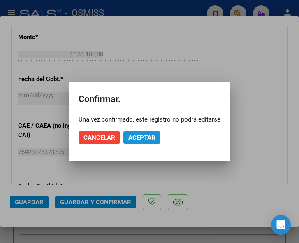
click at [149, 138] on span "Aceptar" at bounding box center [142, 137] width 27 height 7
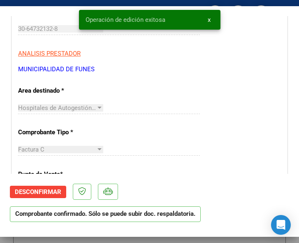
scroll to position [124, 0]
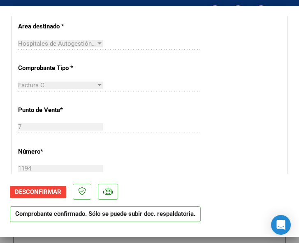
scroll to position [206, 0]
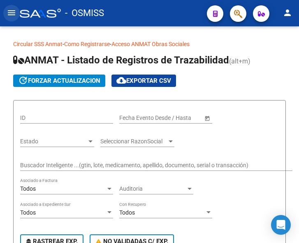
click at [9, 11] on mat-icon "menu" at bounding box center [12, 13] width 10 height 10
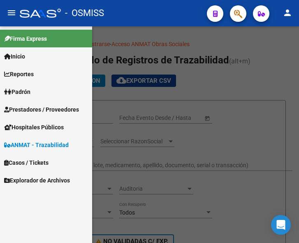
click at [28, 108] on span "Prestadores / Proveedores" at bounding box center [41, 109] width 75 height 9
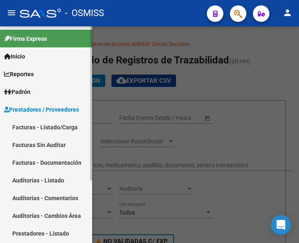
click at [43, 123] on link "Facturas - Listado/Carga" at bounding box center [46, 127] width 92 height 18
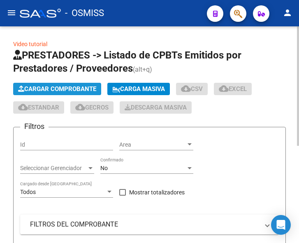
click at [72, 86] on span "Cargar Comprobante" at bounding box center [57, 88] width 78 height 7
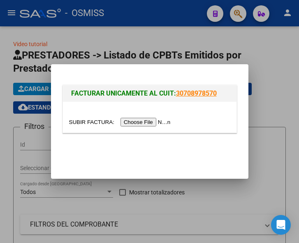
click at [152, 124] on input "file" at bounding box center [121, 122] width 104 height 9
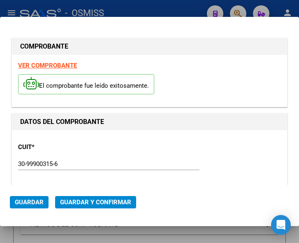
type input "[DATE]"
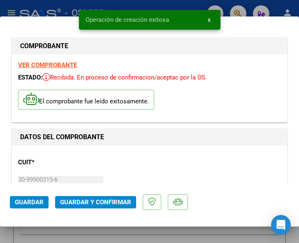
click at [109, 171] on div "CUIT * 30-99900315-6 Ingresar CUIT ANALISIS PRESTADOR MUNICIPALIDAD DE [PERSON_…" at bounding box center [149, 188] width 263 height 72
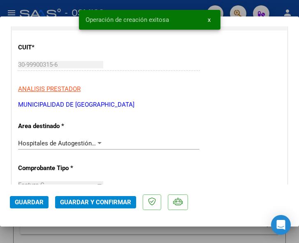
scroll to position [124, 0]
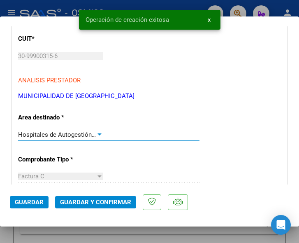
click at [96, 133] on div at bounding box center [99, 134] width 7 height 7
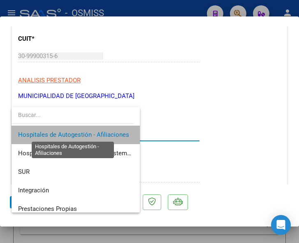
click at [94, 133] on span "Hospitales de Autogestión - Afiliaciones" at bounding box center [73, 134] width 111 height 7
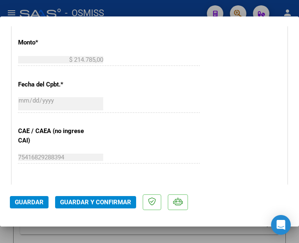
scroll to position [371, 0]
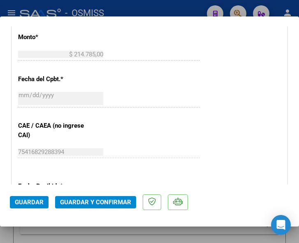
click at [93, 202] on span "Guardar y Confirmar" at bounding box center [95, 202] width 71 height 7
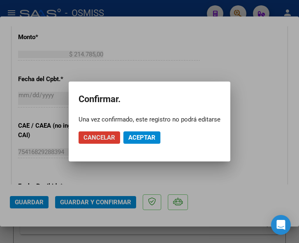
click at [144, 137] on span "Aceptar" at bounding box center [142, 137] width 27 height 7
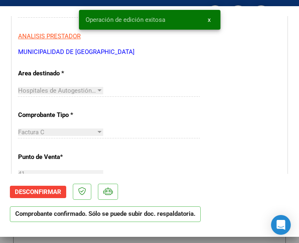
scroll to position [124, 0]
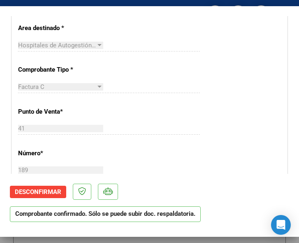
scroll to position [206, 0]
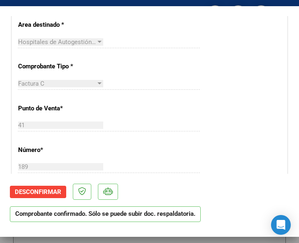
click at [128, 72] on div "CUIT * 30-99900315-6 Ingresar CUIT ANALISIS PRESTADOR MUNICIPALIDAD DE [GEOGRAP…" at bounding box center [150, 225] width 276 height 593
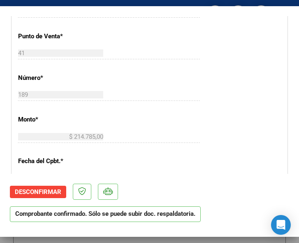
scroll to position [288, 0]
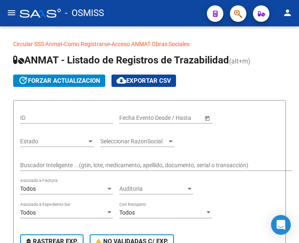
click at [13, 14] on mat-icon "menu" at bounding box center [12, 13] width 10 height 10
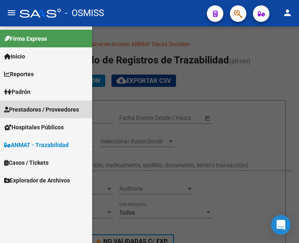
click at [49, 107] on span "Prestadores / Proveedores" at bounding box center [41, 109] width 75 height 9
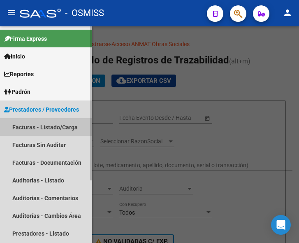
click at [31, 127] on link "Facturas - Listado/Carga" at bounding box center [46, 127] width 92 height 18
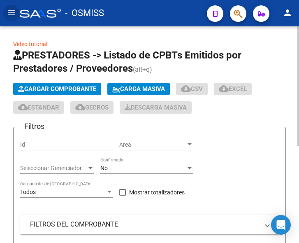
click at [58, 89] on span "Cargar Comprobante" at bounding box center [57, 88] width 78 height 7
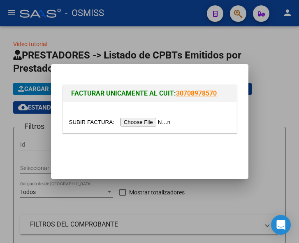
click at [151, 123] on input "file" at bounding box center [121, 122] width 104 height 9
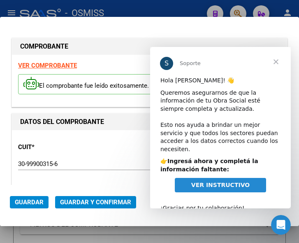
type input "2025-11-05"
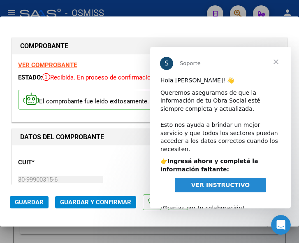
scroll to position [10, 0]
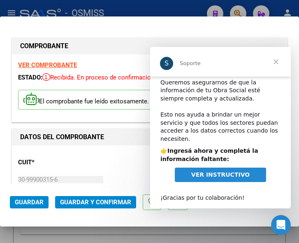
click at [215, 171] on span "VER INSTRUCTIVO" at bounding box center [221, 174] width 58 height 7
click at [275, 61] on span "Cerrar" at bounding box center [277, 62] width 30 height 30
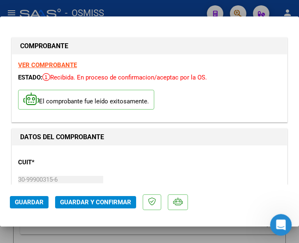
click at [280, 222] on icon "Abrir Intercom Messenger" at bounding box center [280, 224] width 14 height 14
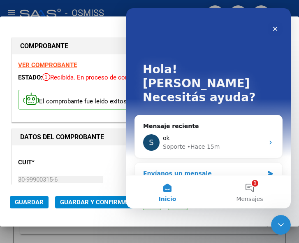
scroll to position [0, 0]
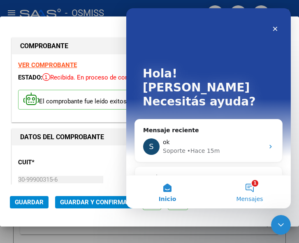
click at [252, 193] on button "1 Mensajes" at bounding box center [250, 191] width 82 height 33
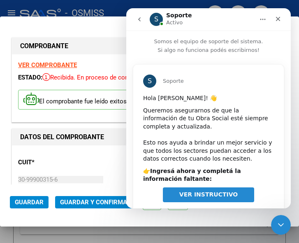
scroll to position [49, 0]
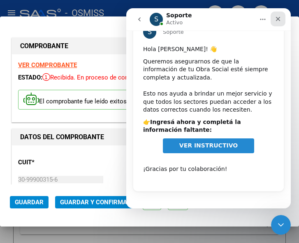
click at [278, 20] on icon "Cerrar" at bounding box center [278, 19] width 7 height 7
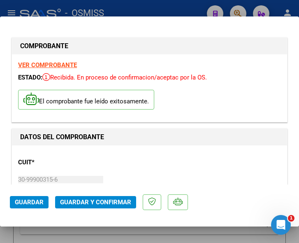
click at [150, 154] on div "CUIT * 30-99900315-6 Ingresar CUIT ANALISIS PRESTADOR MUNICIPALIDAD DE [PERSON_…" at bounding box center [149, 188] width 263 height 72
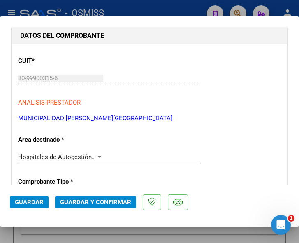
scroll to position [124, 0]
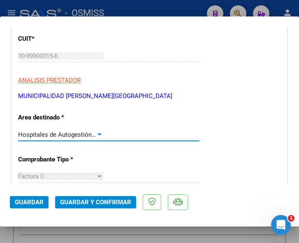
click at [96, 131] on div at bounding box center [99, 134] width 7 height 7
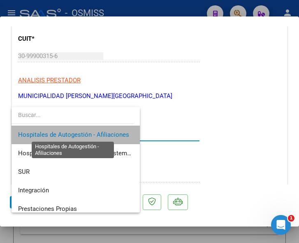
click at [96, 131] on span "Hospitales de Autogestión - Afiliaciones" at bounding box center [73, 134] width 111 height 7
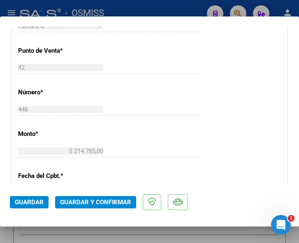
scroll to position [288, 0]
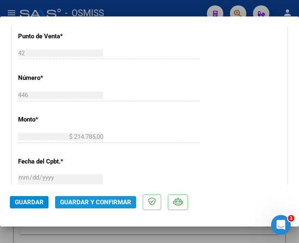
click at [91, 201] on span "Guardar y Confirmar" at bounding box center [95, 202] width 71 height 7
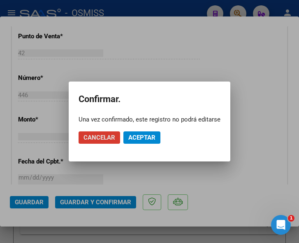
click at [147, 137] on span "Aceptar" at bounding box center [142, 137] width 27 height 7
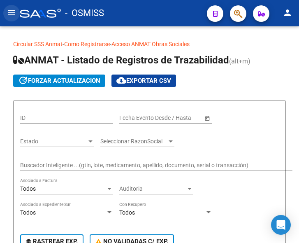
click at [11, 13] on mat-icon "menu" at bounding box center [12, 13] width 10 height 10
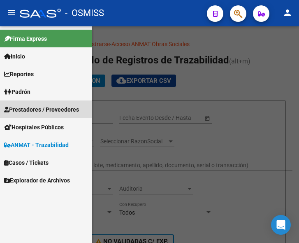
click at [37, 108] on span "Prestadores / Proveedores" at bounding box center [41, 109] width 75 height 9
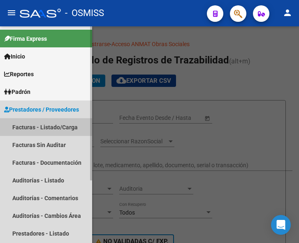
click at [43, 125] on link "Facturas - Listado/Carga" at bounding box center [46, 127] width 92 height 18
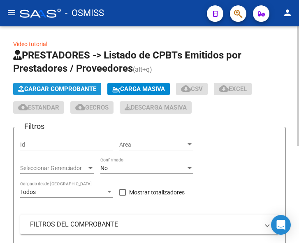
click at [73, 92] on span "Cargar Comprobante" at bounding box center [57, 88] width 78 height 7
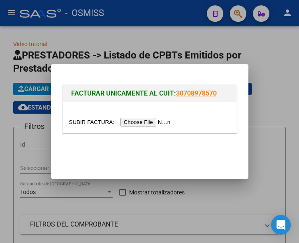
click at [150, 119] on input "file" at bounding box center [121, 122] width 104 height 9
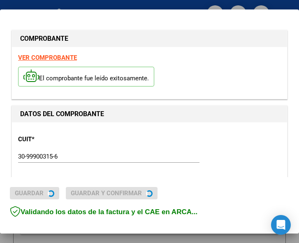
type input "[DATE]"
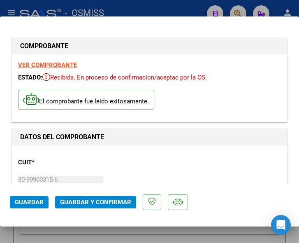
click at [164, 156] on div "CUIT * 30-99900315-6 Ingresar CUIT ANALISIS PRESTADOR MUNICIPALIDAD DE [PERSON_…" at bounding box center [149, 188] width 263 height 72
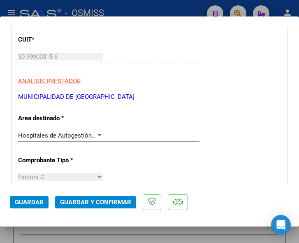
scroll to position [124, 0]
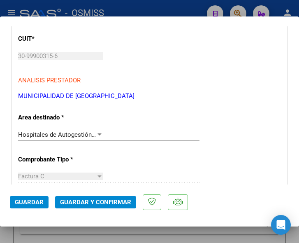
click at [98, 133] on div at bounding box center [100, 134] width 4 height 2
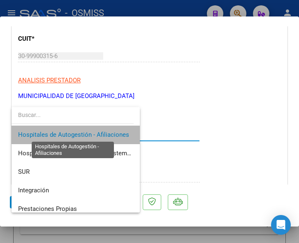
click at [98, 133] on span "Hospitales de Autogestión - Afiliaciones" at bounding box center [73, 134] width 111 height 7
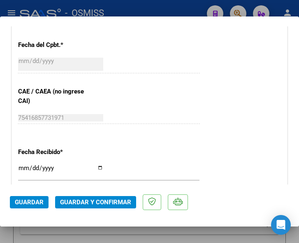
scroll to position [412, 0]
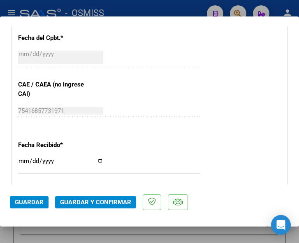
click at [95, 201] on span "Guardar y Confirmar" at bounding box center [95, 202] width 71 height 7
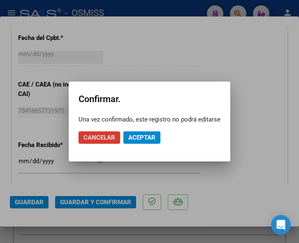
click at [139, 138] on span "Aceptar" at bounding box center [142, 137] width 27 height 7
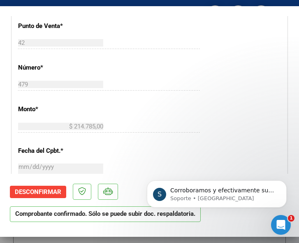
scroll to position [0, 0]
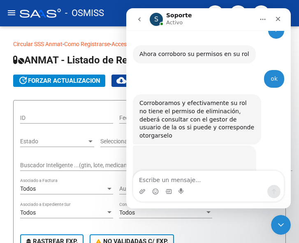
scroll to position [353, 0]
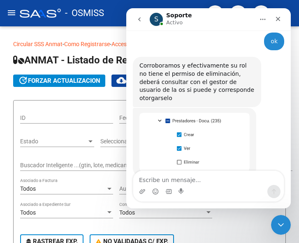
click at [172, 181] on textarea "Escribe un mensaje..." at bounding box center [208, 178] width 151 height 14
type textarea "OK"
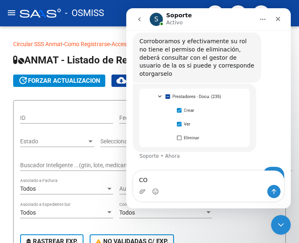
type textarea "C"
type textarea "consulto y retomo la consulta con ustedes"
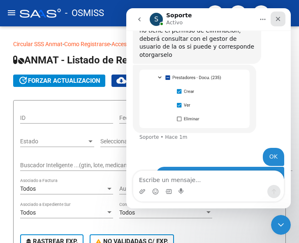
click at [277, 18] on icon "Cerrar" at bounding box center [278, 19] width 5 height 5
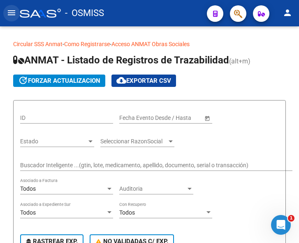
click at [15, 11] on mat-icon "menu" at bounding box center [12, 13] width 10 height 10
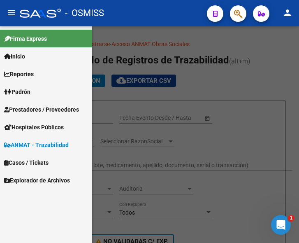
click at [36, 109] on span "Prestadores / Proveedores" at bounding box center [41, 109] width 75 height 9
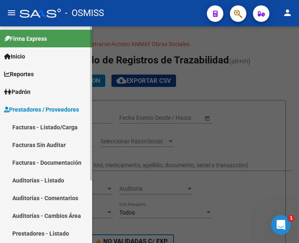
click at [37, 122] on link "Facturas - Listado/Carga" at bounding box center [46, 127] width 92 height 18
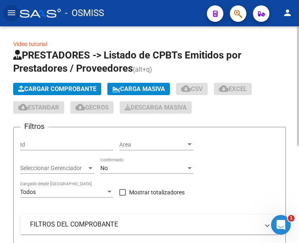
click at [76, 91] on span "Cargar Comprobante" at bounding box center [57, 88] width 78 height 7
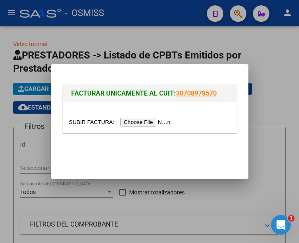
click at [140, 124] on input "file" at bounding box center [121, 122] width 104 height 9
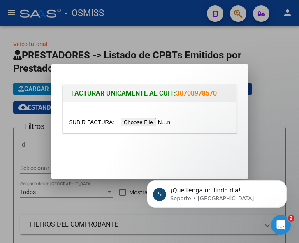
scroll to position [447, 0]
click at [250, 189] on p "¡Que tenga un lindo dia!" at bounding box center [224, 191] width 106 height 8
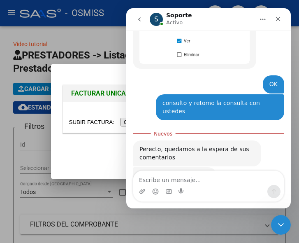
scroll to position [461, 0]
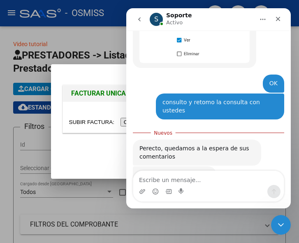
drag, startPoint x: 201, startPoint y: 184, endPoint x: 206, endPoint y: 186, distance: 5.2
click at [201, 185] on textarea "Escribe un mensaje..." at bounding box center [208, 178] width 151 height 14
type textarea "gracias vos tambien!!"
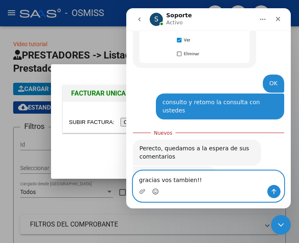
click at [156, 191] on icon "Selector de emoji" at bounding box center [155, 191] width 7 height 7
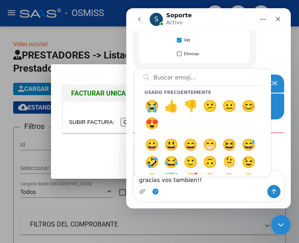
click at [159, 180] on icon "Intercom Messenger" at bounding box center [156, 178] width 7 height 7
click at [161, 189] on div "Usado frecuentemente 😭 👍 👎 😕 😐 😊 😍 😀 😃 😄 😁 😆 😅 🤣 😂 🙂 🙃 🫠 😉 😊 😇 🥰 😍 🤩 😘 😗 😚 😙 🥲 …" at bounding box center [208, 191] width 151 height 13
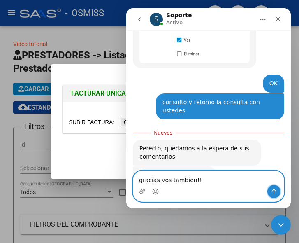
click at [275, 192] on icon "Enviar un mensaje…" at bounding box center [274, 191] width 7 height 7
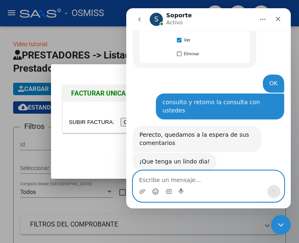
scroll to position [472, 0]
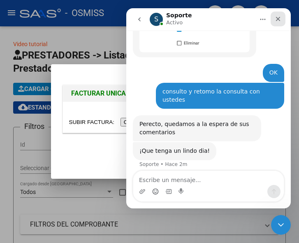
drag, startPoint x: 280, startPoint y: 16, endPoint x: 402, endPoint y: 28, distance: 122.5
click at [280, 16] on icon "Cerrar" at bounding box center [278, 19] width 7 height 7
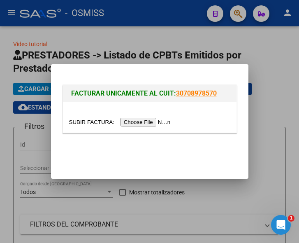
click at [134, 124] on input "file" at bounding box center [121, 122] width 104 height 9
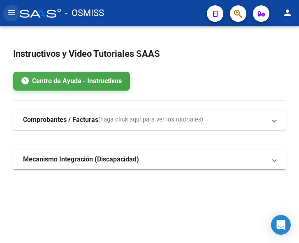
click at [14, 16] on mat-icon "menu" at bounding box center [12, 13] width 10 height 10
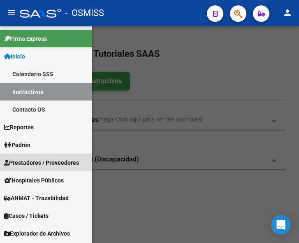
click at [29, 163] on span "Prestadores / Proveedores" at bounding box center [41, 162] width 75 height 9
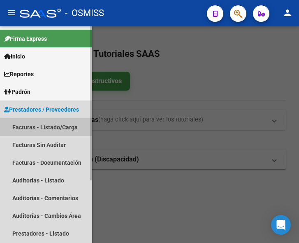
click at [44, 127] on link "Facturas - Listado/Carga" at bounding box center [46, 127] width 92 height 18
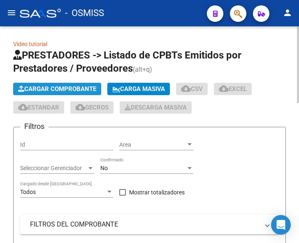
click at [63, 90] on span "Cargar Comprobante" at bounding box center [57, 88] width 78 height 7
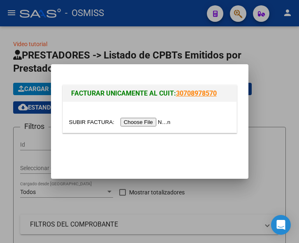
click at [150, 122] on input "file" at bounding box center [121, 122] width 104 height 9
click at [159, 123] on input "file" at bounding box center [121, 122] width 104 height 9
click at [279, 223] on icon "Open Intercom Messenger" at bounding box center [280, 225] width 9 height 11
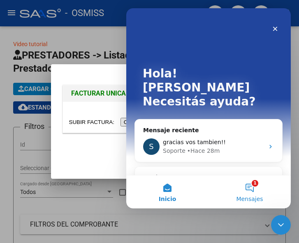
click at [254, 183] on button "1 Mensajes" at bounding box center [250, 191] width 82 height 33
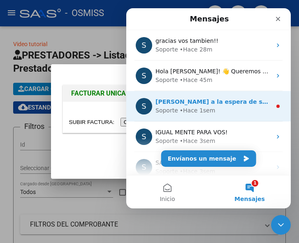
click at [211, 105] on span "Quedamos a la espera de sus comentarios" at bounding box center [234, 101] width 157 height 7
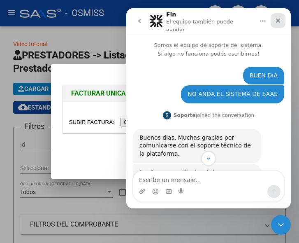
click at [280, 22] on icon "Cerrar" at bounding box center [278, 20] width 7 height 7
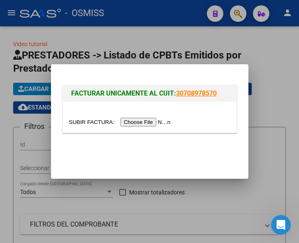
scroll to position [79, 0]
click at [284, 225] on icon "Abrir Intercom Messenger" at bounding box center [280, 224] width 14 height 14
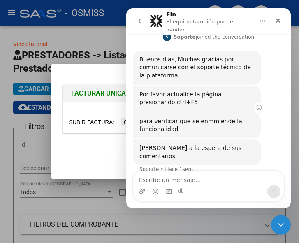
scroll to position [0, 0]
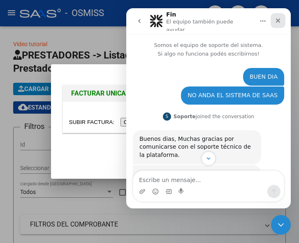
click at [278, 18] on icon "Cerrar" at bounding box center [278, 20] width 7 height 7
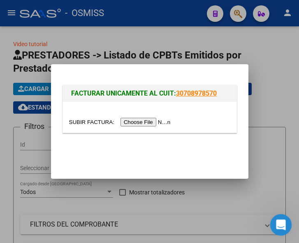
click at [281, 228] on icon "Abrir Intercom Messenger" at bounding box center [280, 224] width 14 height 14
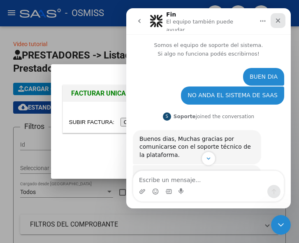
click at [276, 22] on div "Cerrar" at bounding box center [278, 20] width 15 height 15
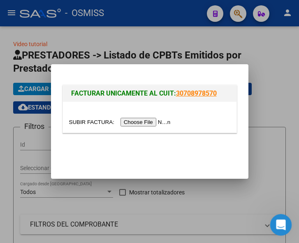
click at [277, 222] on icon "Abrir Intercom Messenger" at bounding box center [280, 224] width 14 height 14
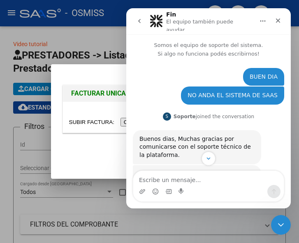
scroll to position [79, 0]
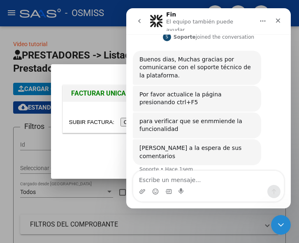
click at [141, 18] on icon "go back" at bounding box center [139, 21] width 7 height 7
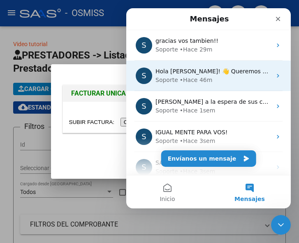
click at [194, 76] on div "• Hace 46m" at bounding box center [196, 80] width 33 height 9
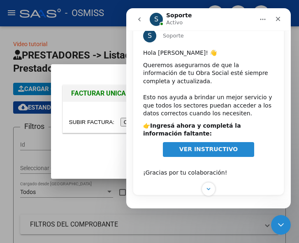
scroll to position [49, 0]
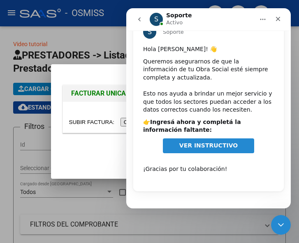
click at [136, 17] on icon "go back" at bounding box center [139, 19] width 7 height 7
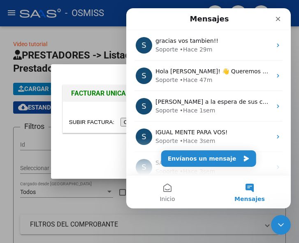
scroll to position [0, 0]
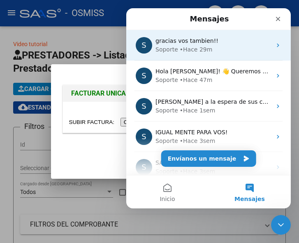
click at [189, 46] on div "• Hace 29m" at bounding box center [196, 49] width 33 height 9
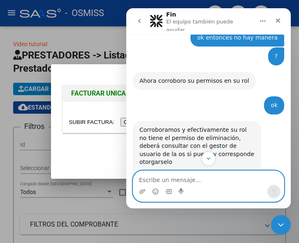
scroll to position [307, 0]
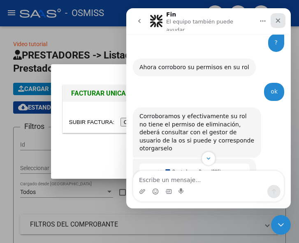
click at [281, 21] on icon "Cerrar" at bounding box center [278, 20] width 7 height 7
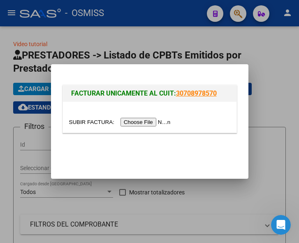
click at [156, 123] on input "file" at bounding box center [121, 122] width 104 height 9
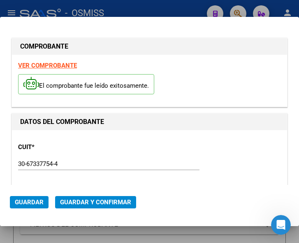
type input "2025-11-12"
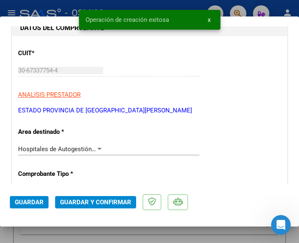
scroll to position [124, 0]
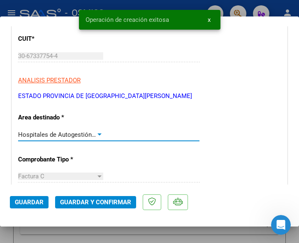
click at [96, 132] on div at bounding box center [99, 134] width 7 height 7
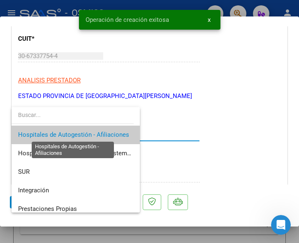
click at [92, 135] on span "Hospitales de Autogestión - Afiliaciones" at bounding box center [73, 134] width 111 height 7
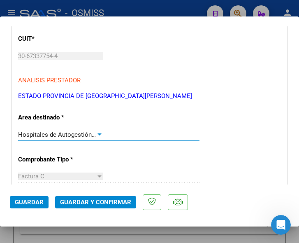
click at [96, 133] on div at bounding box center [99, 134] width 7 height 7
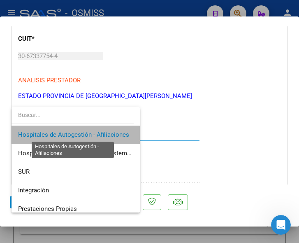
click at [96, 133] on span "Hospitales de Autogestión - Afiliaciones" at bounding box center [73, 134] width 111 height 7
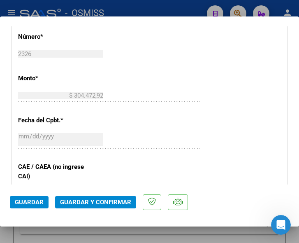
scroll to position [371, 0]
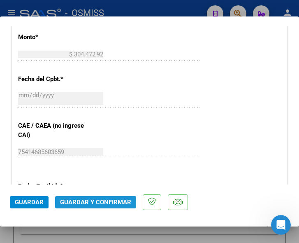
click at [88, 200] on span "Guardar y Confirmar" at bounding box center [95, 202] width 71 height 7
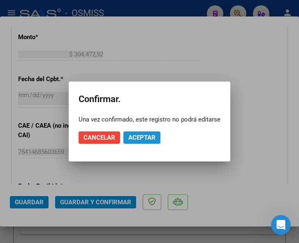
click at [140, 134] on span "Aceptar" at bounding box center [142, 137] width 27 height 7
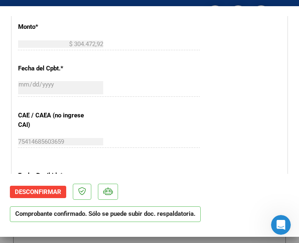
click at [139, 114] on div "CUIT * 30-67337754-4 Ingresar CUIT ANALISIS PRESTADOR ESTADO PROVINCIA DE SAN L…" at bounding box center [150, 60] width 276 height 593
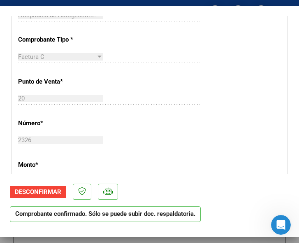
scroll to position [247, 0]
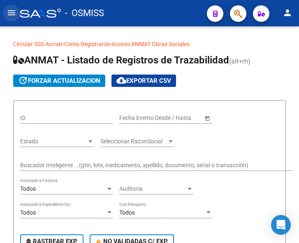
click at [7, 12] on mat-icon "menu" at bounding box center [12, 13] width 10 height 10
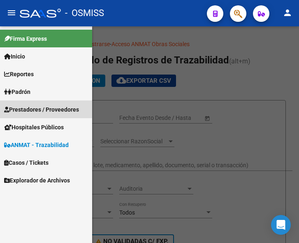
click at [38, 110] on span "Prestadores / Proveedores" at bounding box center [41, 109] width 75 height 9
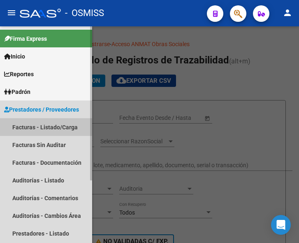
click at [42, 127] on link "Facturas - Listado/Carga" at bounding box center [46, 127] width 92 height 18
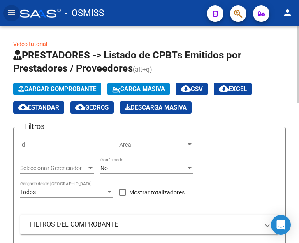
click at [63, 84] on button "Cargar Comprobante" at bounding box center [57, 89] width 88 height 12
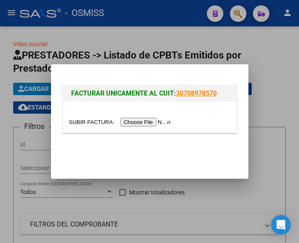
click at [153, 122] on input "file" at bounding box center [121, 122] width 104 height 9
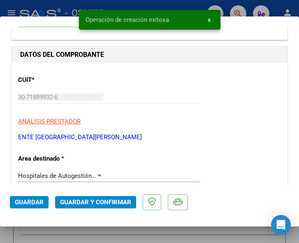
scroll to position [124, 0]
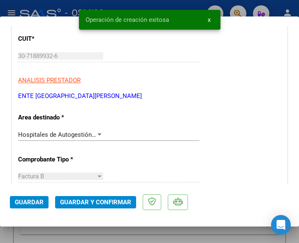
click at [98, 133] on div at bounding box center [99, 134] width 7 height 7
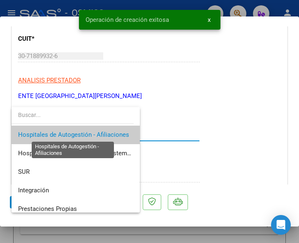
click at [98, 133] on span "Hospitales de Autogestión - Afiliaciones" at bounding box center [73, 134] width 111 height 7
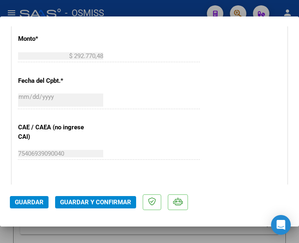
scroll to position [371, 0]
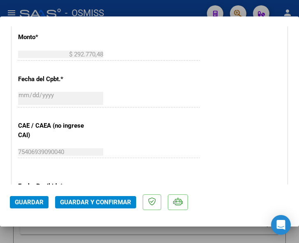
click at [98, 200] on span "Guardar y Confirmar" at bounding box center [95, 202] width 71 height 7
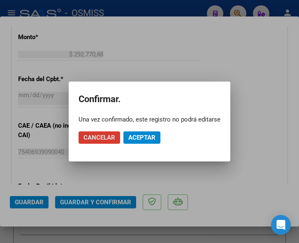
click at [140, 138] on span "Aceptar" at bounding box center [142, 137] width 27 height 7
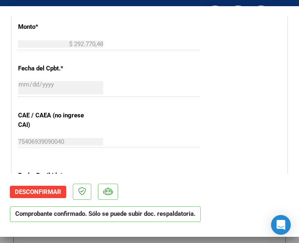
click at [206, 119] on div "CUIT * 30-71889932-6 Ingresar CUIT ANALISIS PRESTADOR ENTE HOSPITAL RAMON CARRI…" at bounding box center [150, 60] width 276 height 593
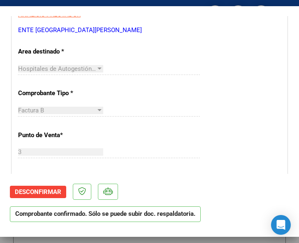
scroll to position [165, 0]
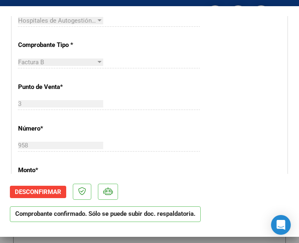
scroll to position [247, 0]
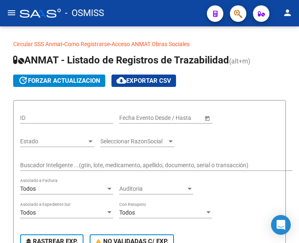
click at [10, 16] on mat-icon "menu" at bounding box center [12, 13] width 10 height 10
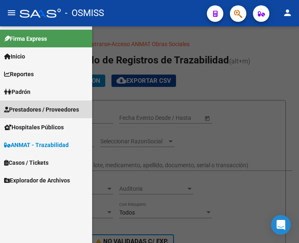
click at [37, 108] on span "Prestadores / Proveedores" at bounding box center [41, 109] width 75 height 9
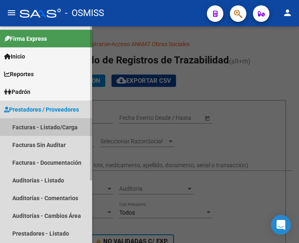
click at [48, 125] on link "Facturas - Listado/Carga" at bounding box center [46, 127] width 92 height 18
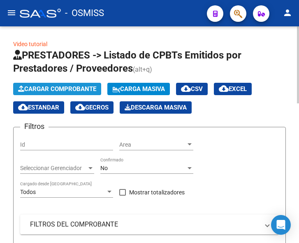
click at [84, 89] on span "Cargar Comprobante" at bounding box center [57, 88] width 78 height 7
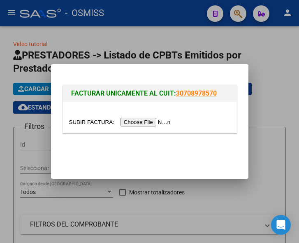
click at [154, 122] on input "file" at bounding box center [121, 122] width 104 height 9
